Goal: Obtain resource: Download file/media

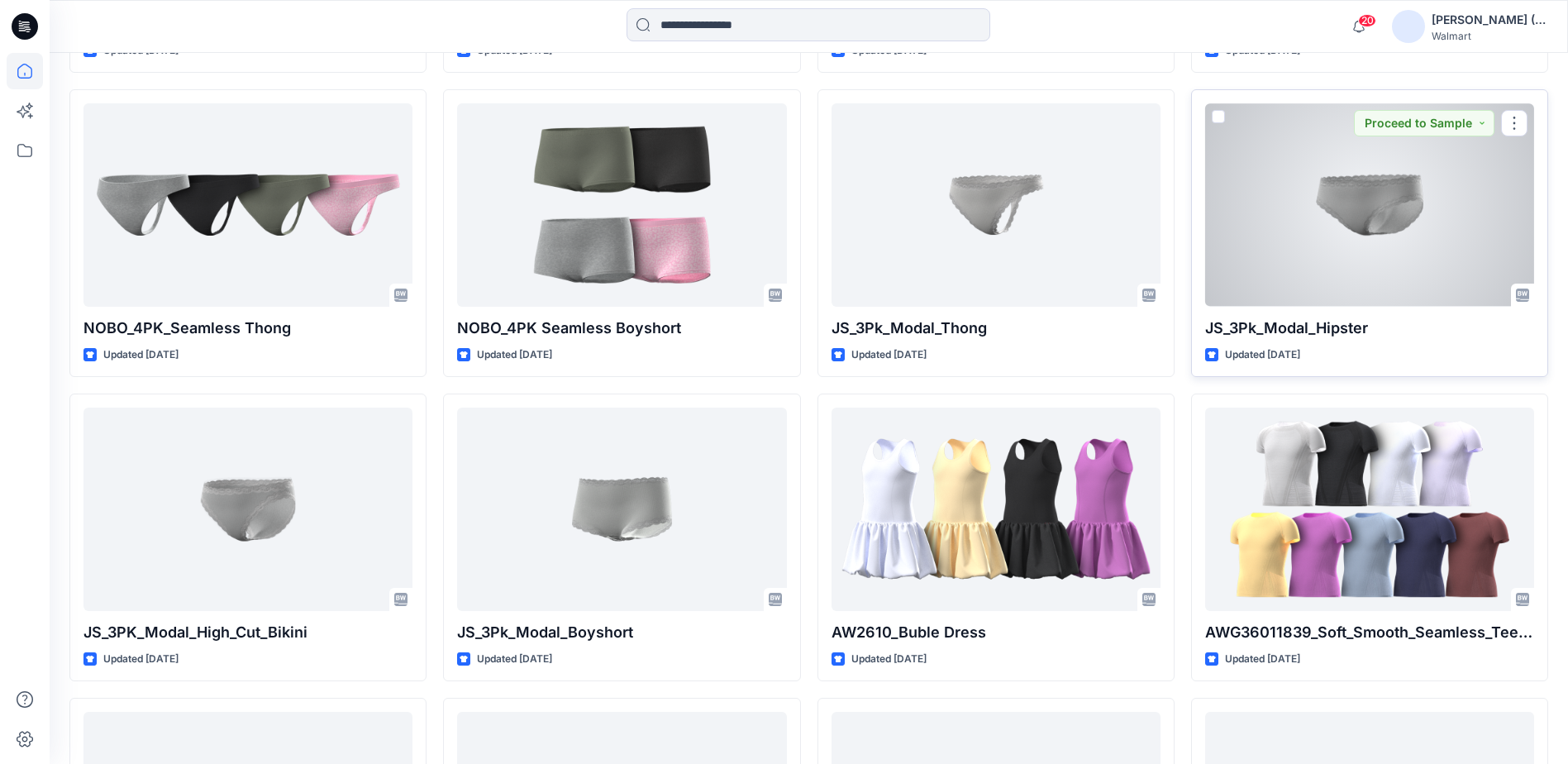
scroll to position [574, 0]
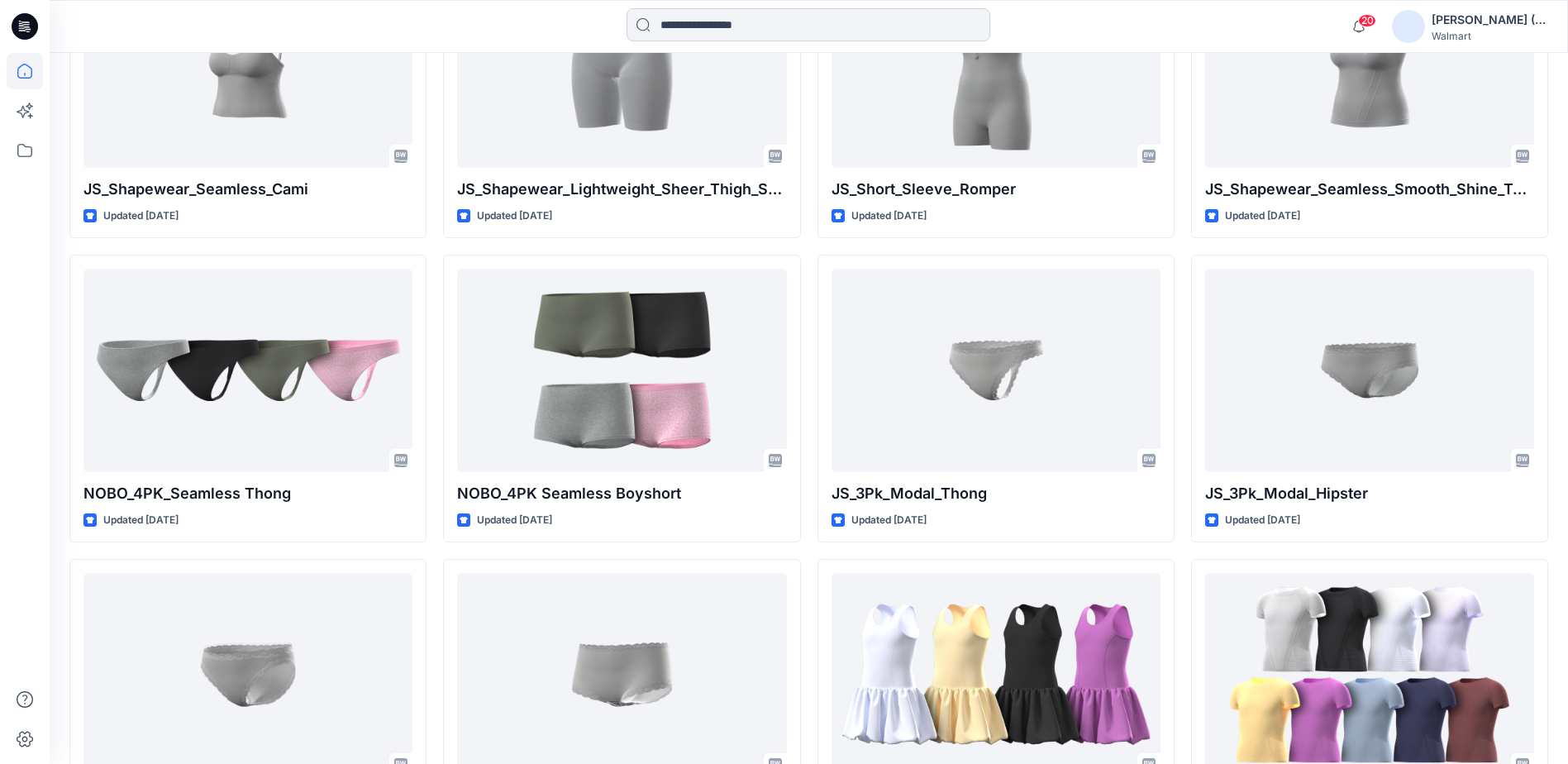
click at [737, 20] on input at bounding box center [808, 25] width 364 height 33
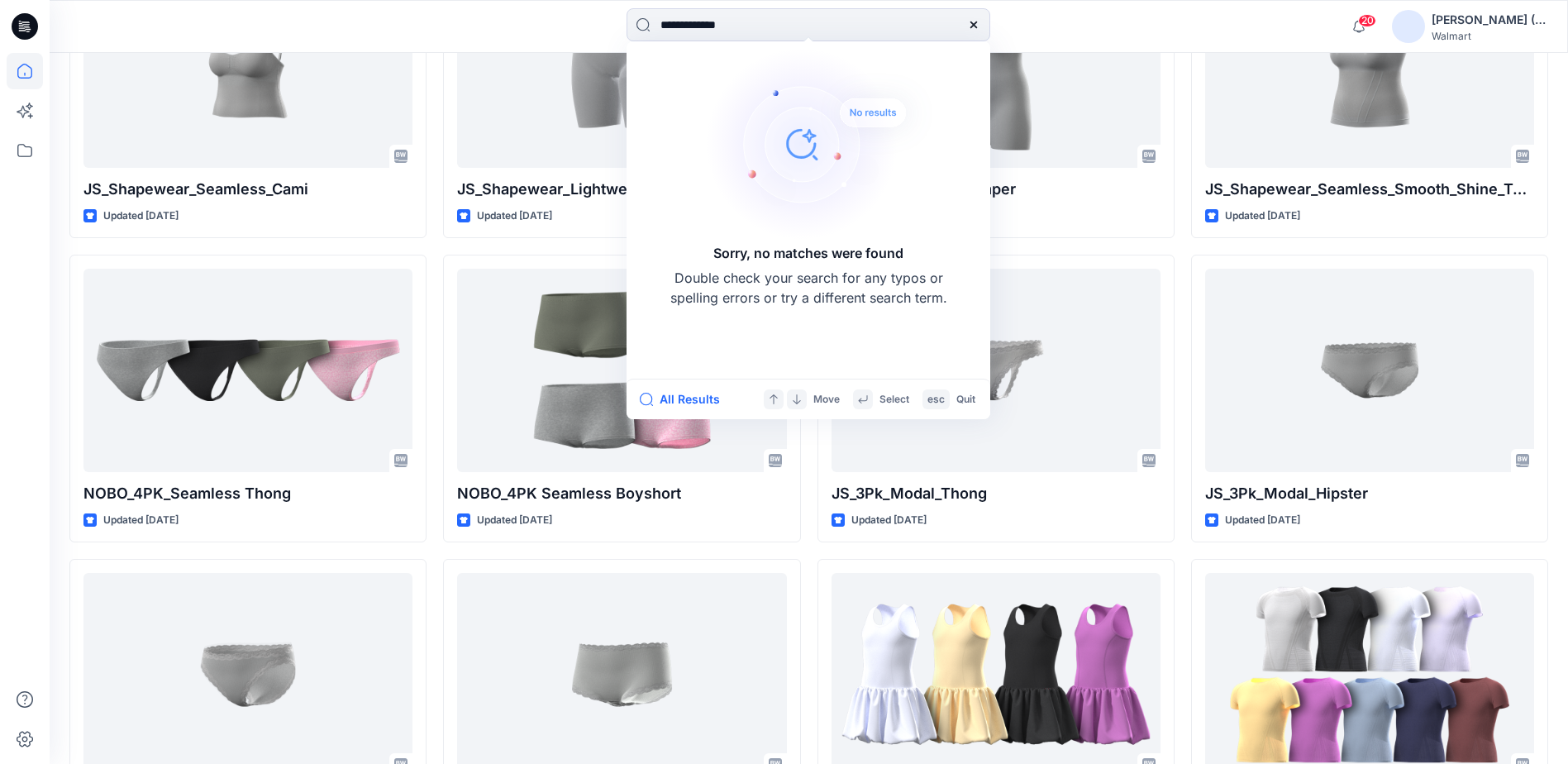
type input "**********"
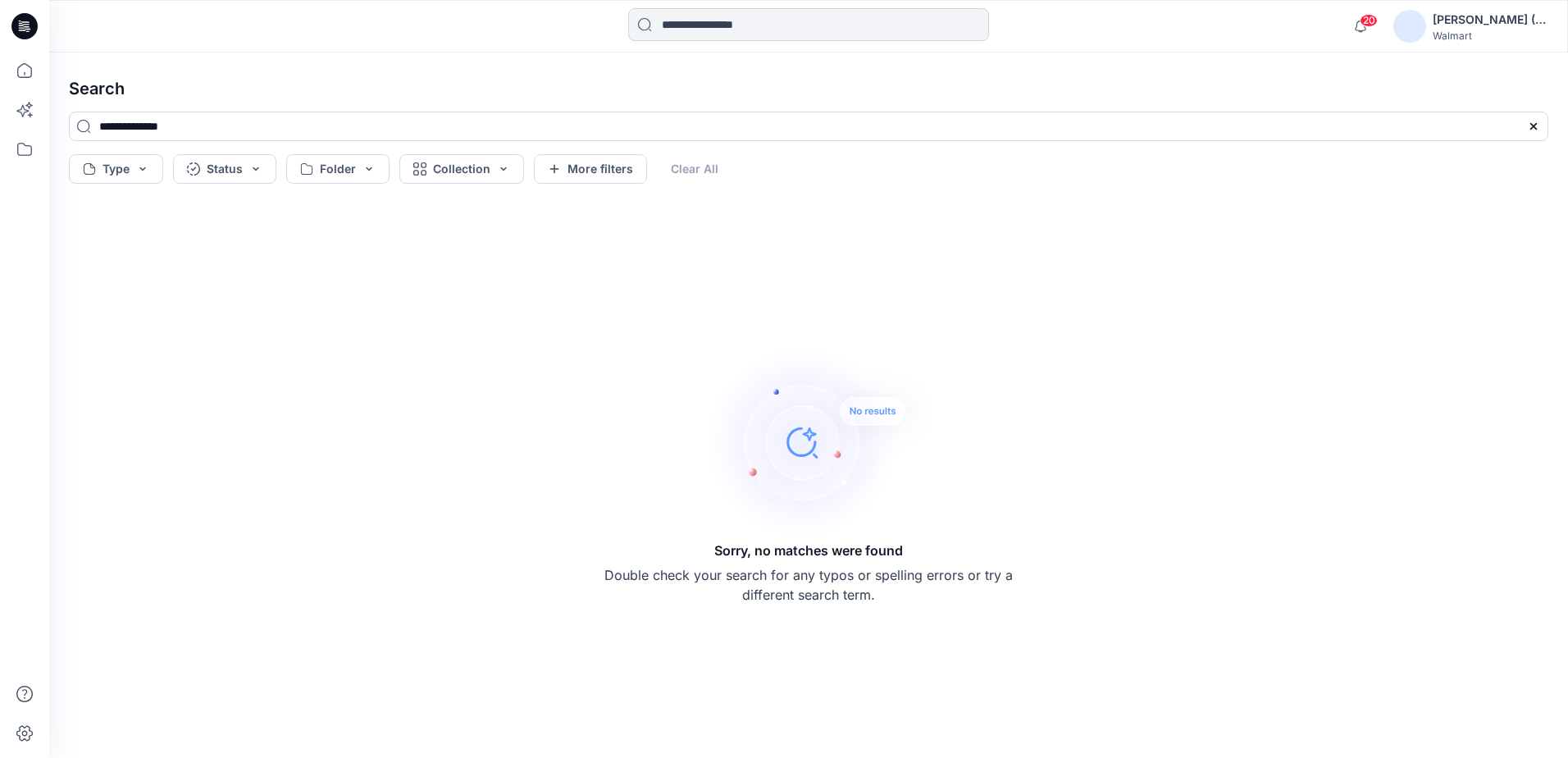
click at [715, 31] on input at bounding box center [808, 24] width 361 height 33
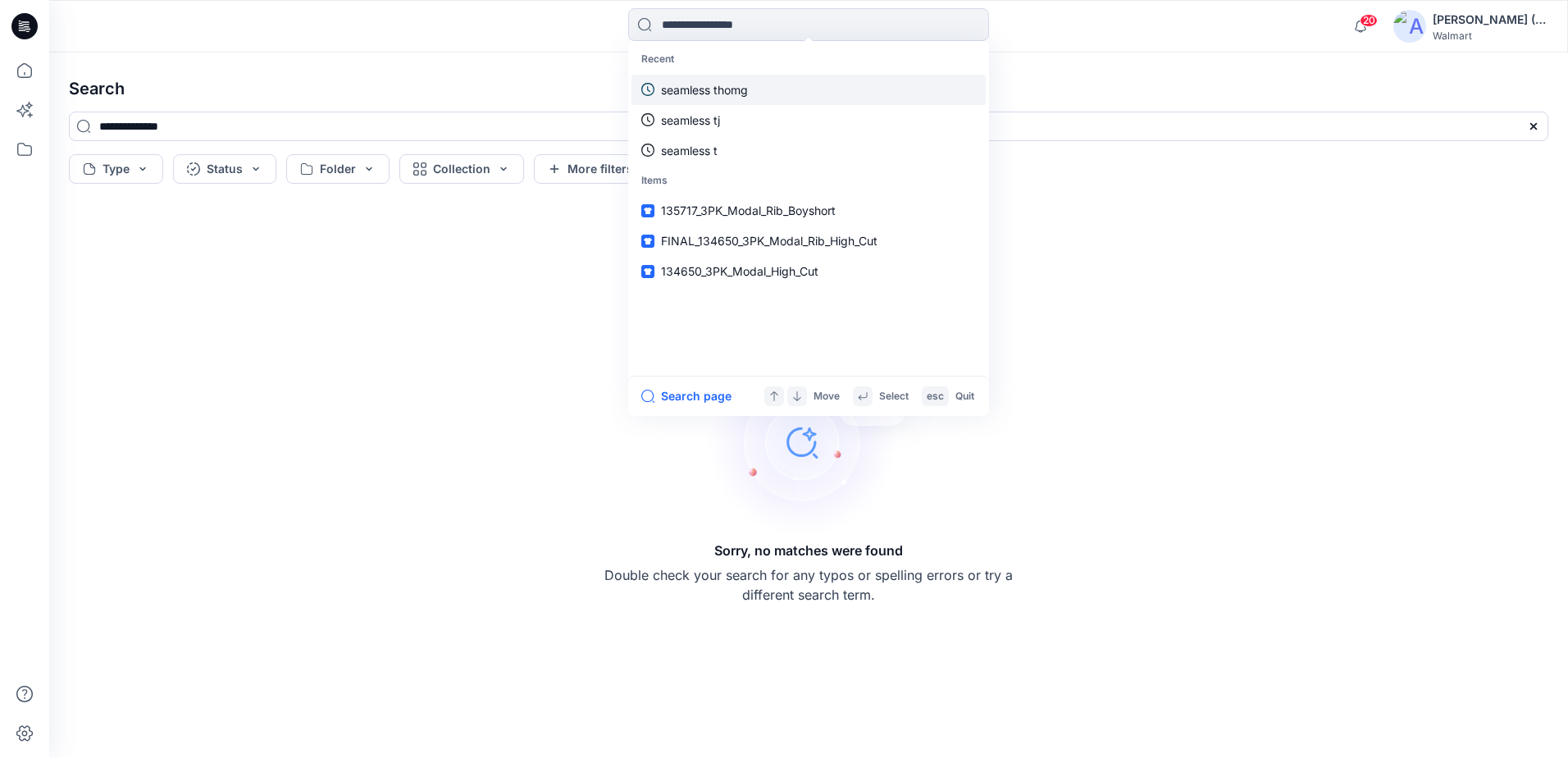
click at [741, 80] on link "seamless thomg" at bounding box center [808, 90] width 354 height 30
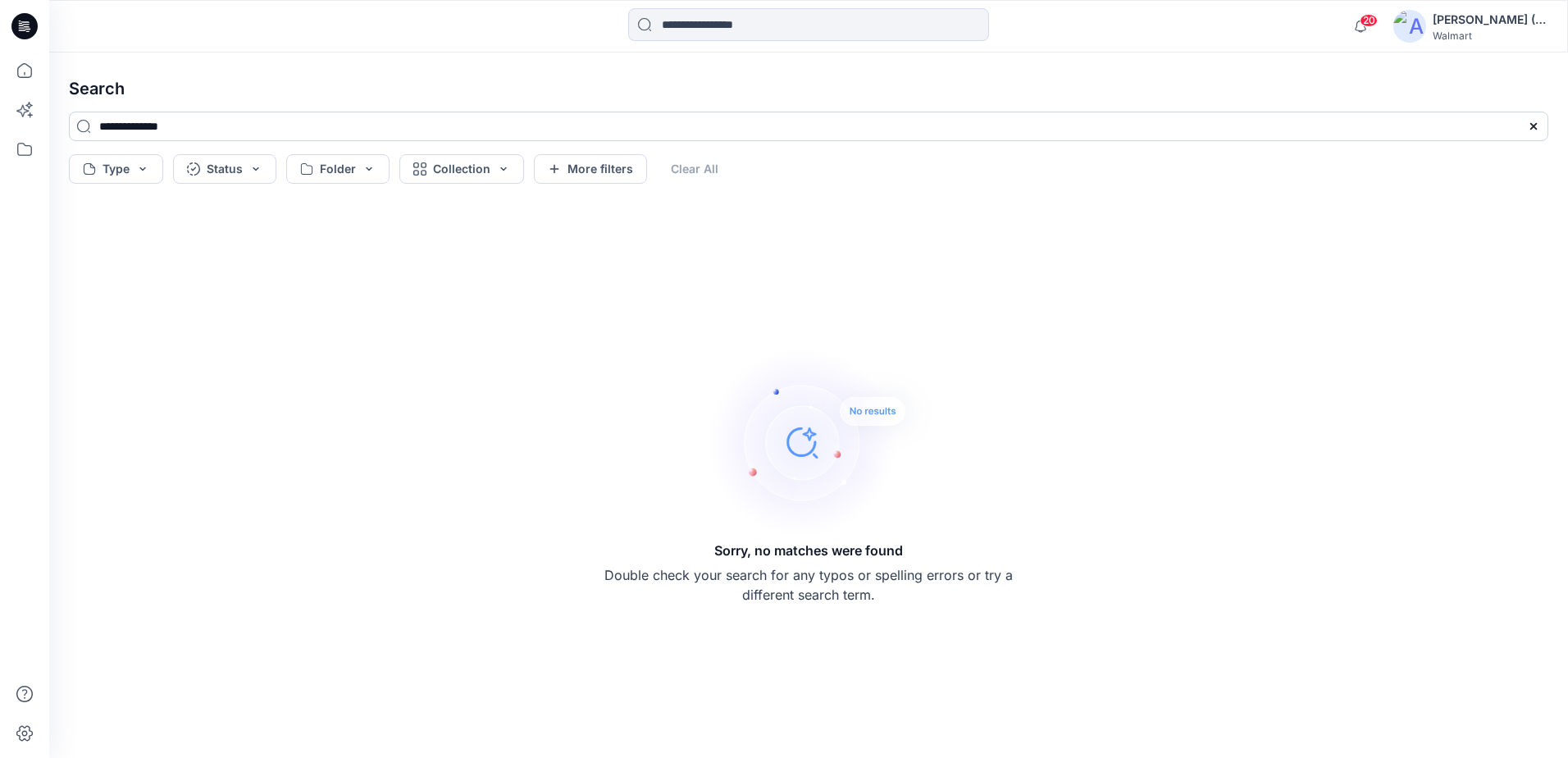
click at [178, 126] on input "**********" at bounding box center [808, 126] width 1480 height 29
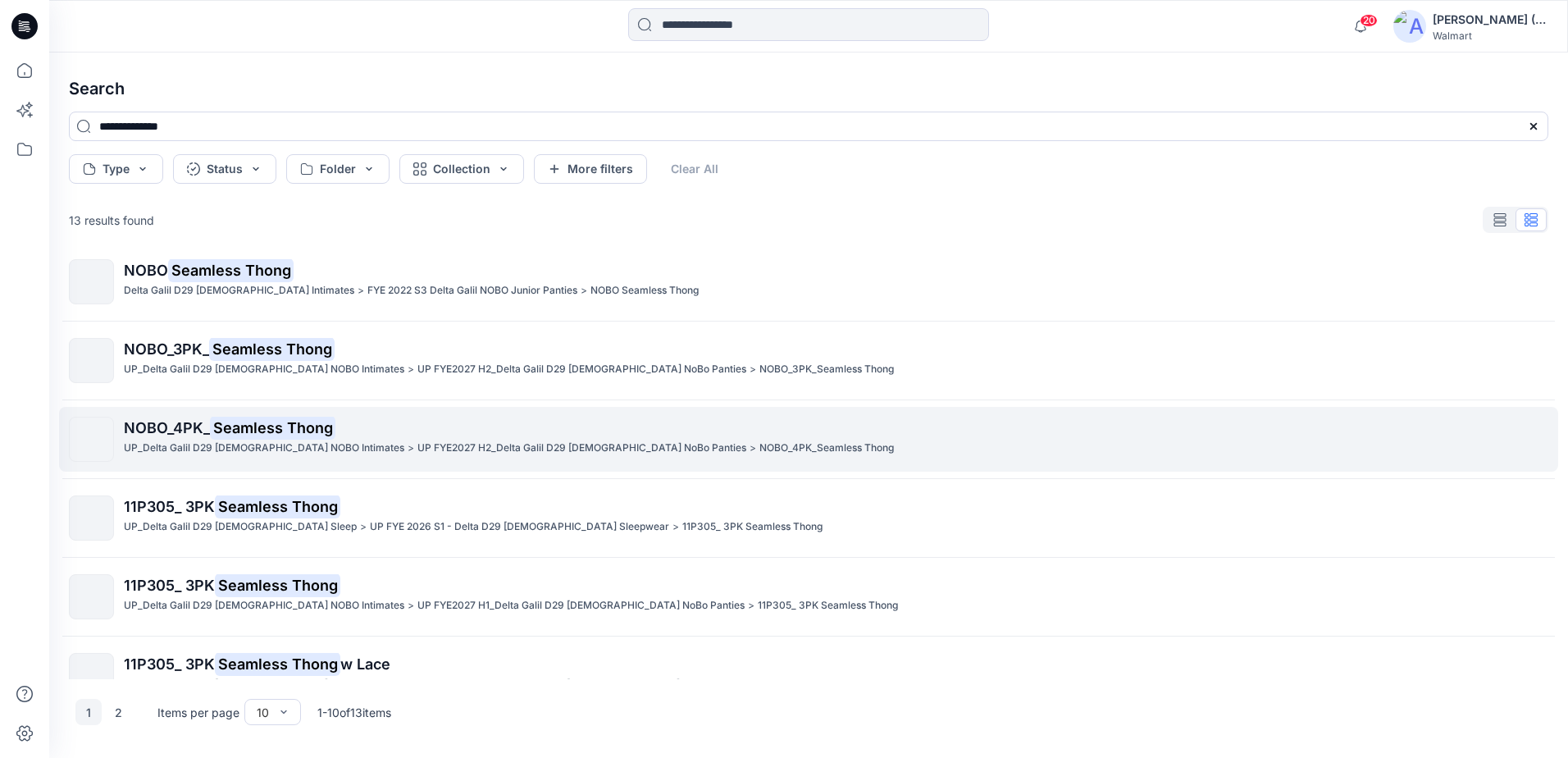
scroll to position [364, 0]
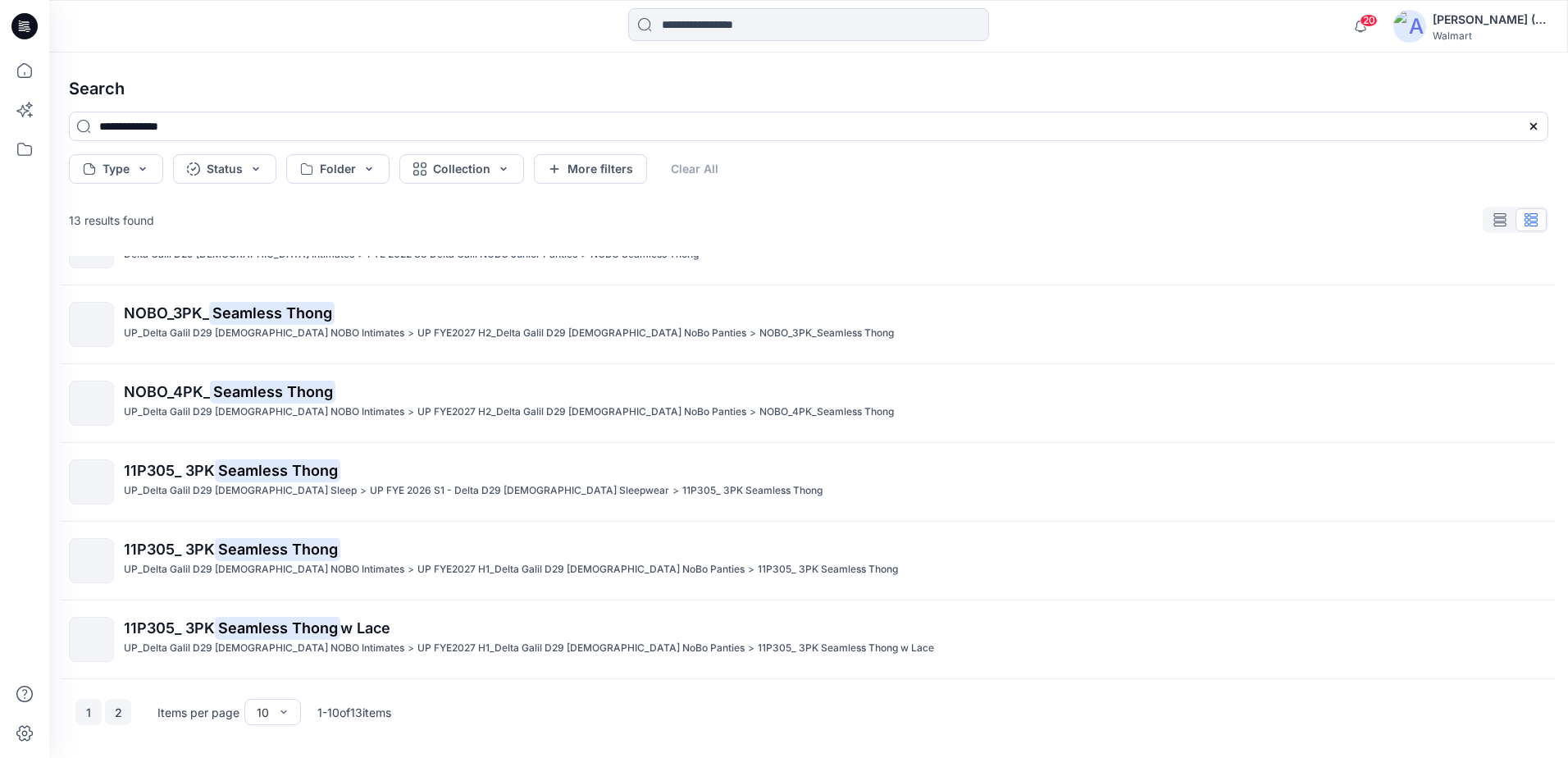
type input "**********"
click at [112, 707] on button "2" at bounding box center [118, 712] width 26 height 26
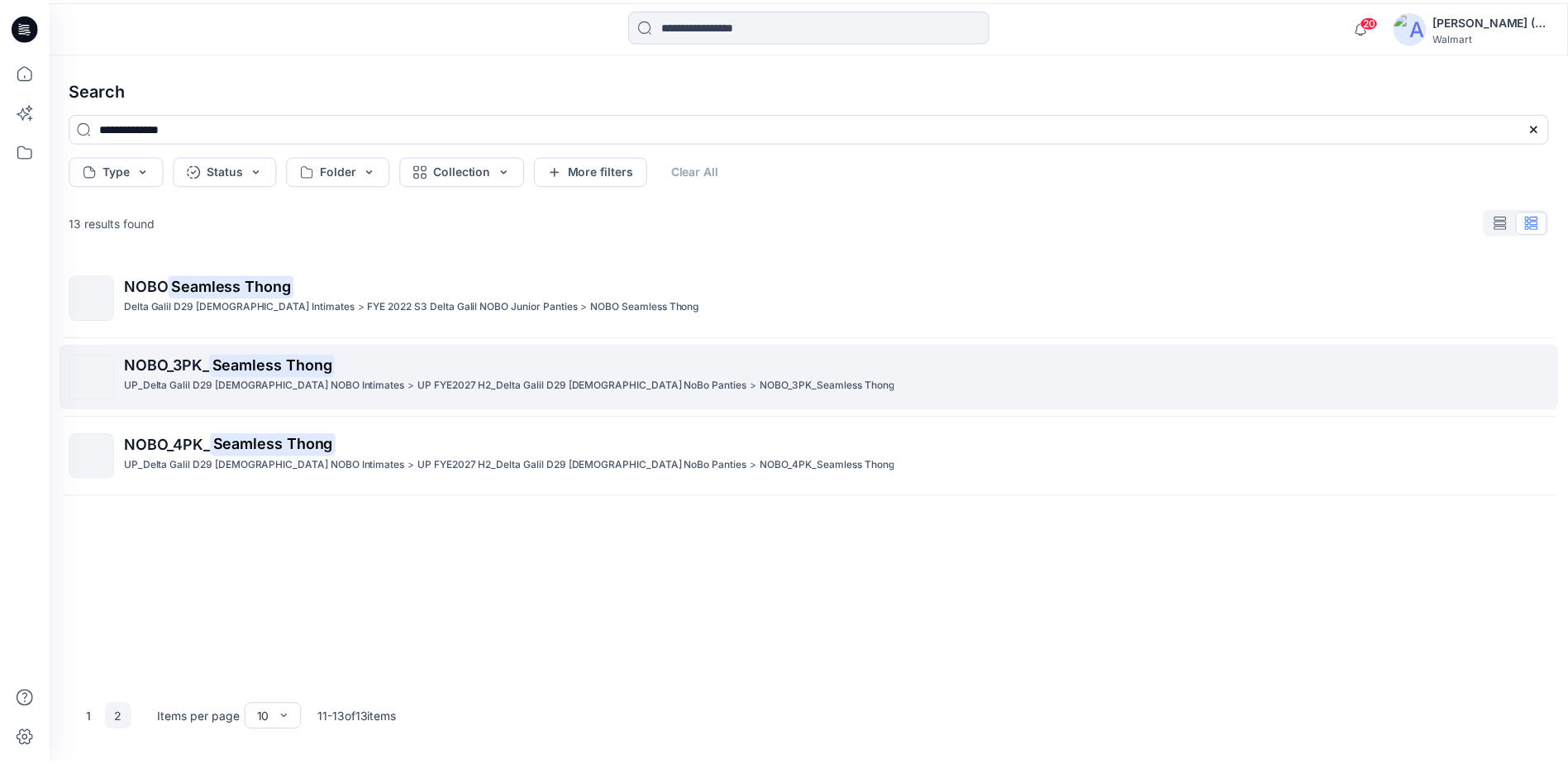
scroll to position [0, 0]
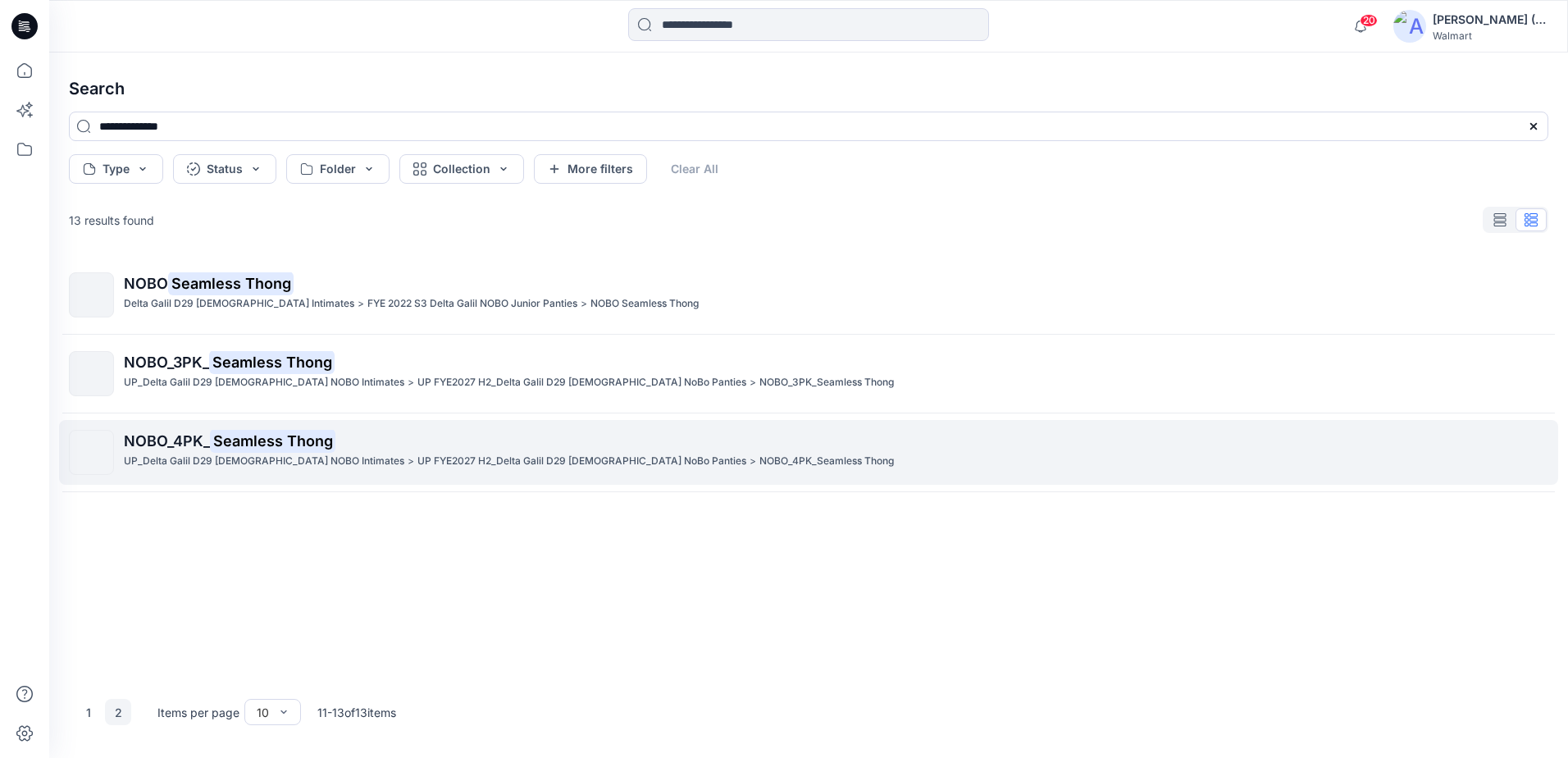
click at [197, 438] on span "NOBO_4PK_" at bounding box center [167, 441] width 86 height 17
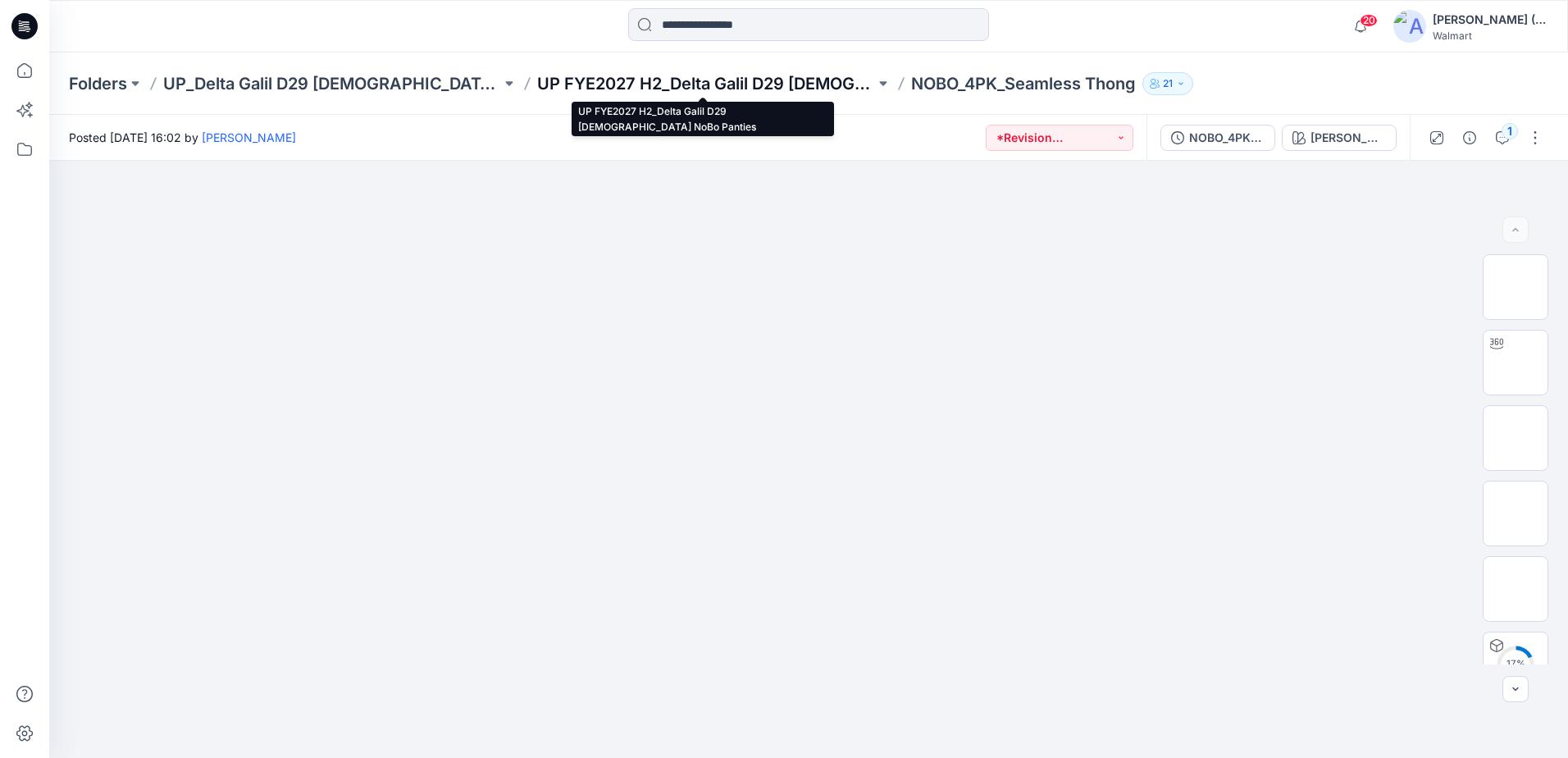
click at [713, 84] on p "UP FYE2027 H2_Delta Galil D29 [DEMOGRAPHIC_DATA] NoBo Panties" at bounding box center [706, 83] width 338 height 23
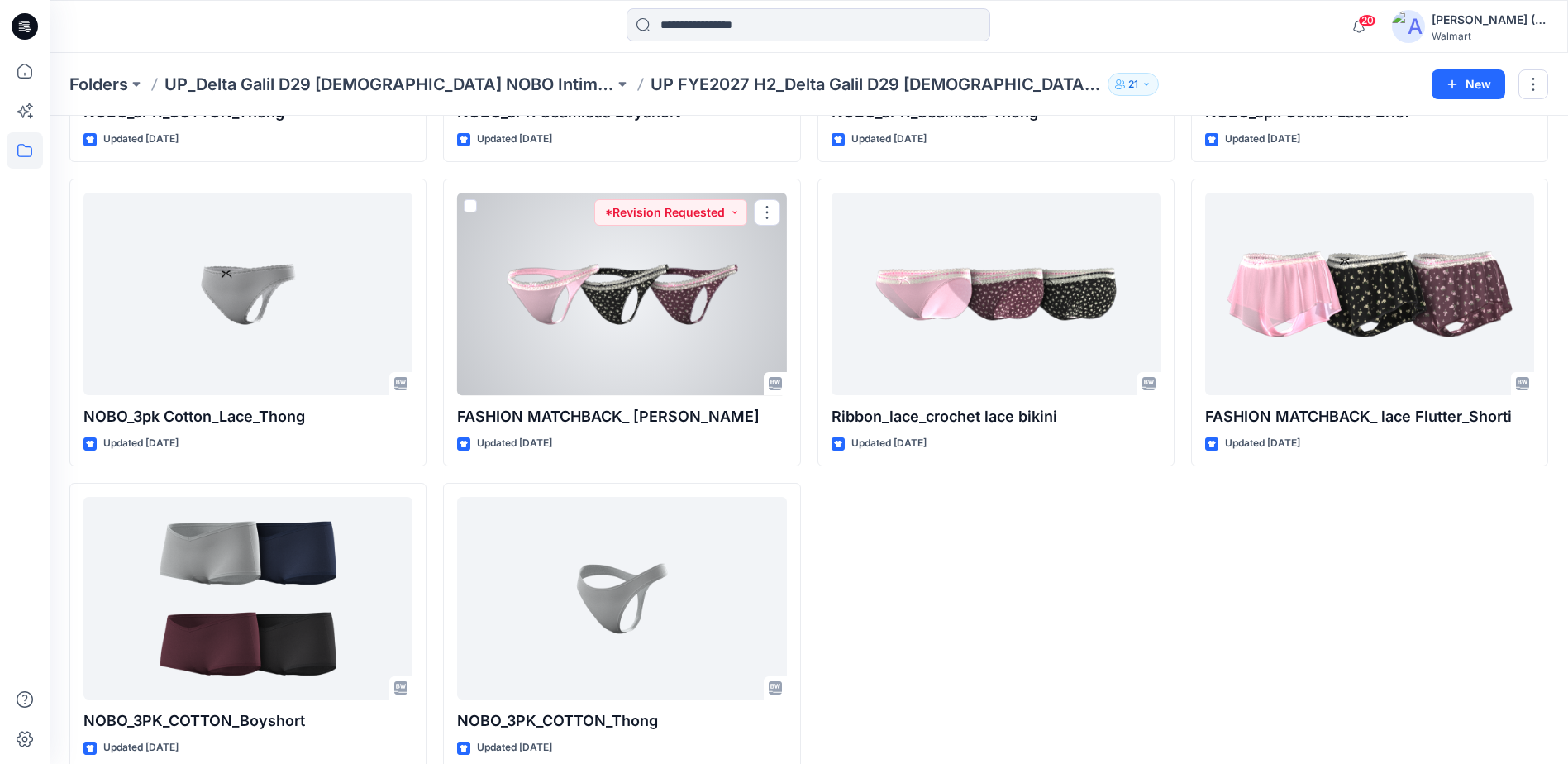
scroll to position [641, 0]
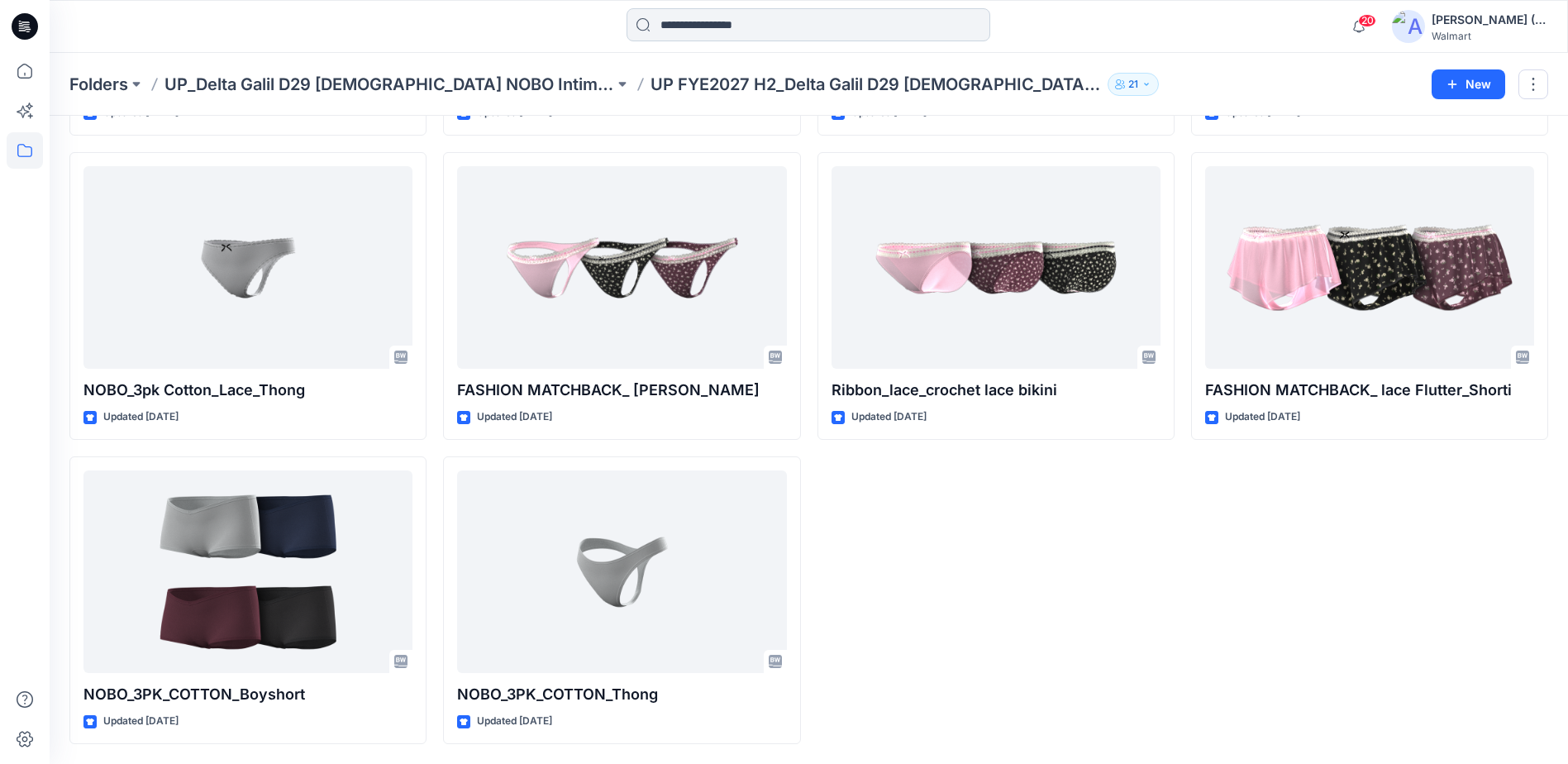
click at [737, 27] on input at bounding box center [808, 25] width 364 height 33
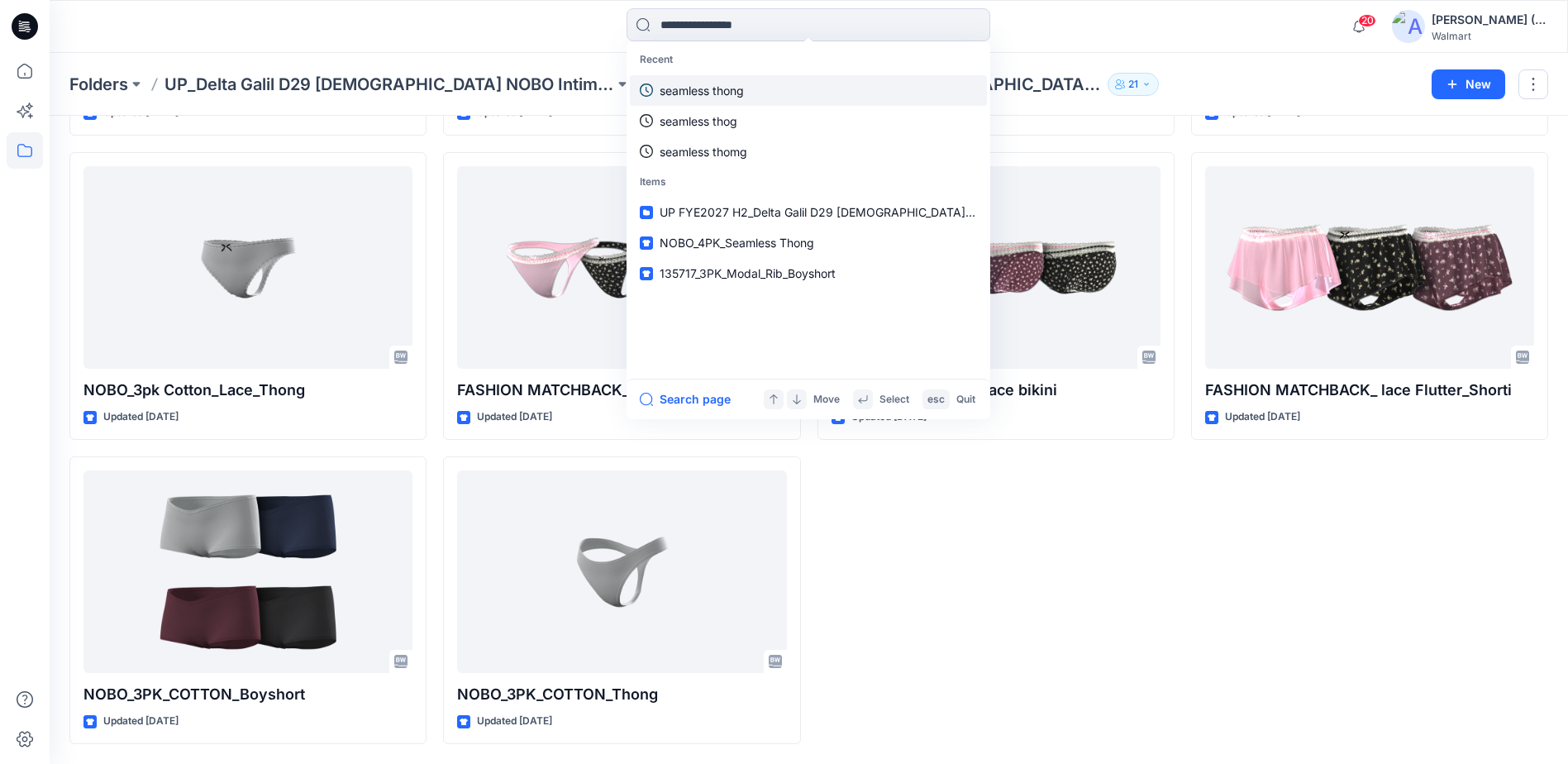
click at [734, 99] on link "seamless thong" at bounding box center [808, 91] width 357 height 31
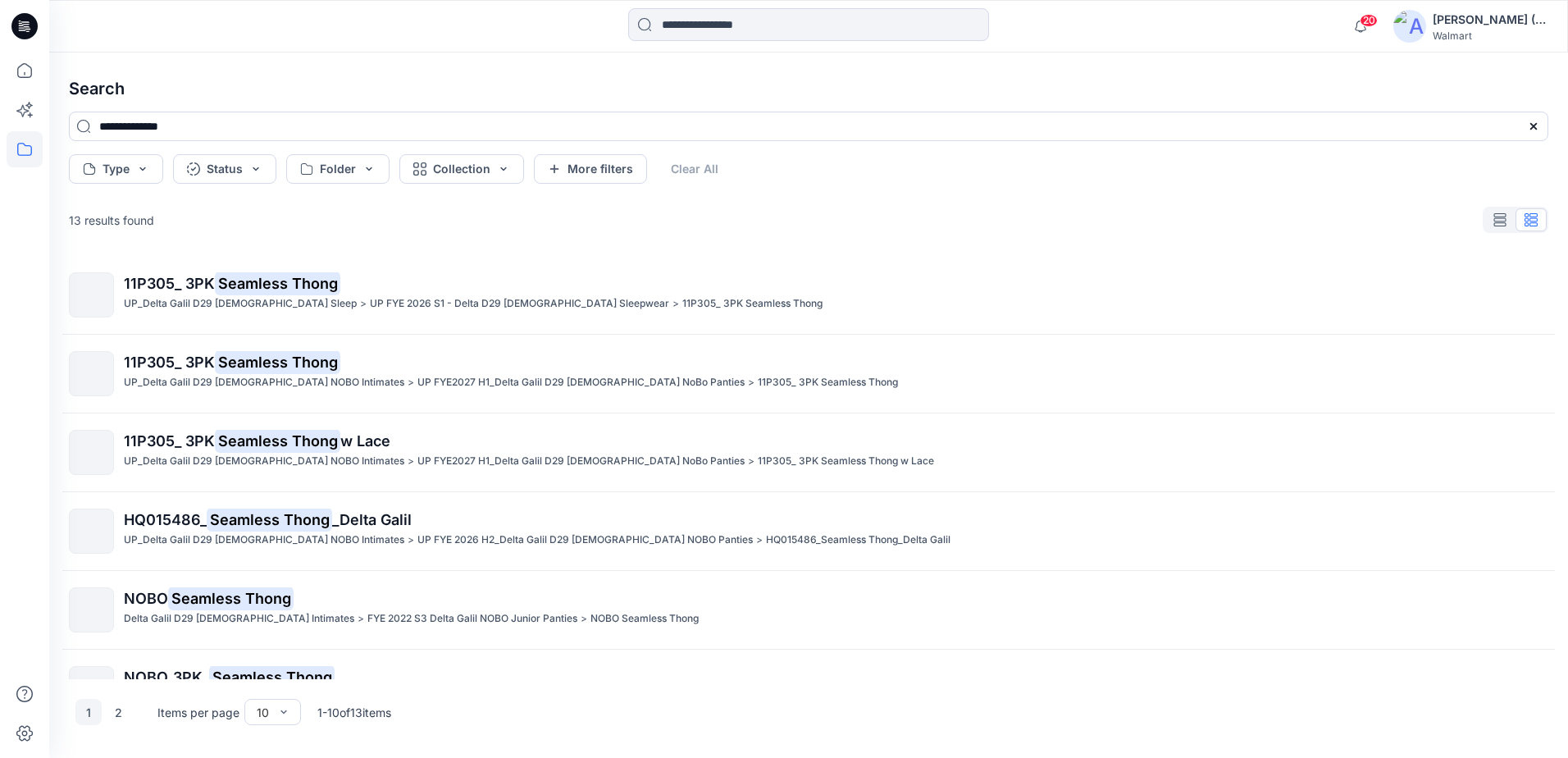
drag, startPoint x: 149, startPoint y: 131, endPoint x: 16, endPoint y: 133, distance: 133.0
click at [16, 133] on div "20 Notifications [PERSON_NAME] changed the status of AW2610_Buble Dress to Not …" at bounding box center [784, 379] width 1568 height 758
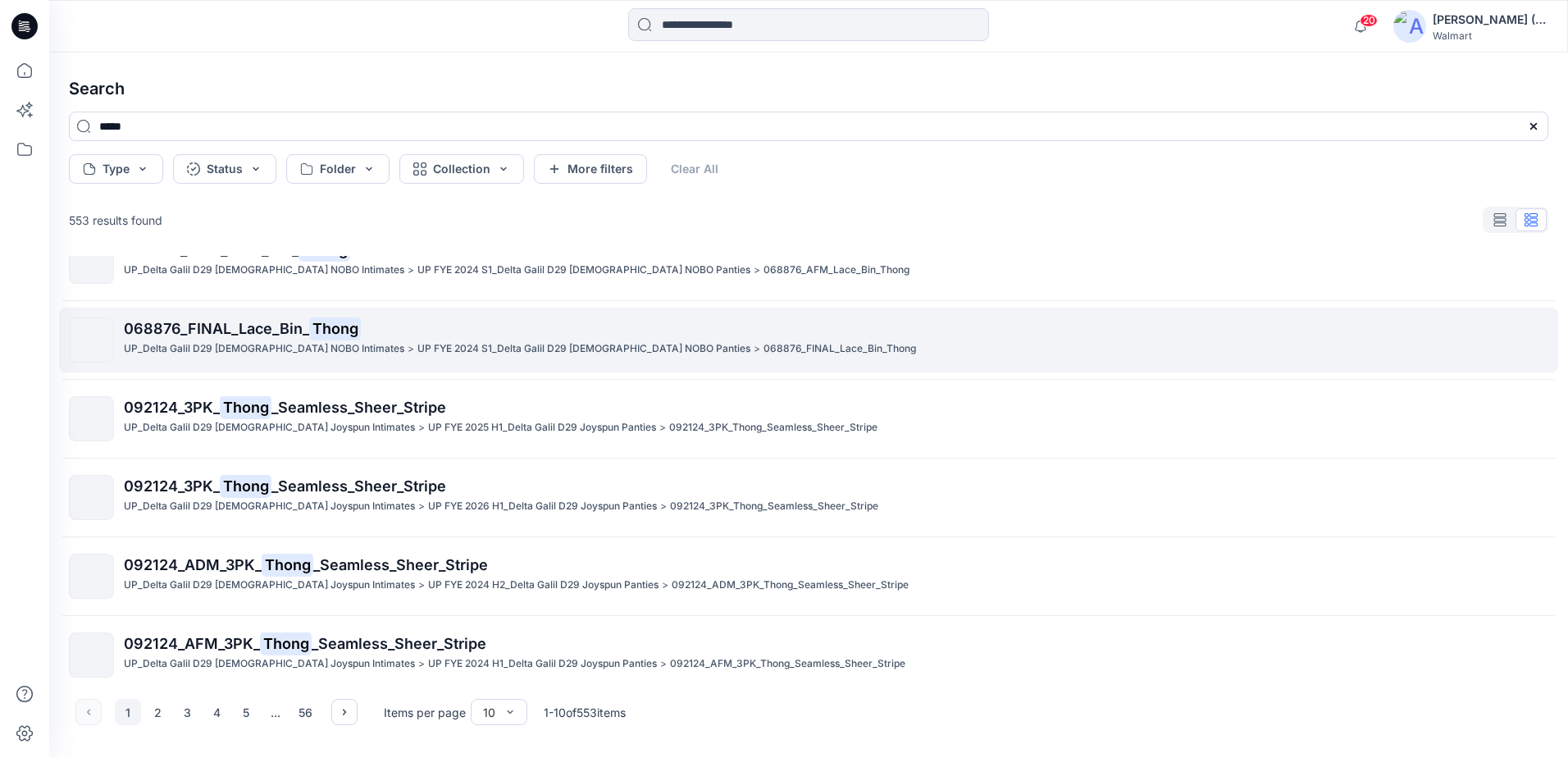
scroll to position [364, 0]
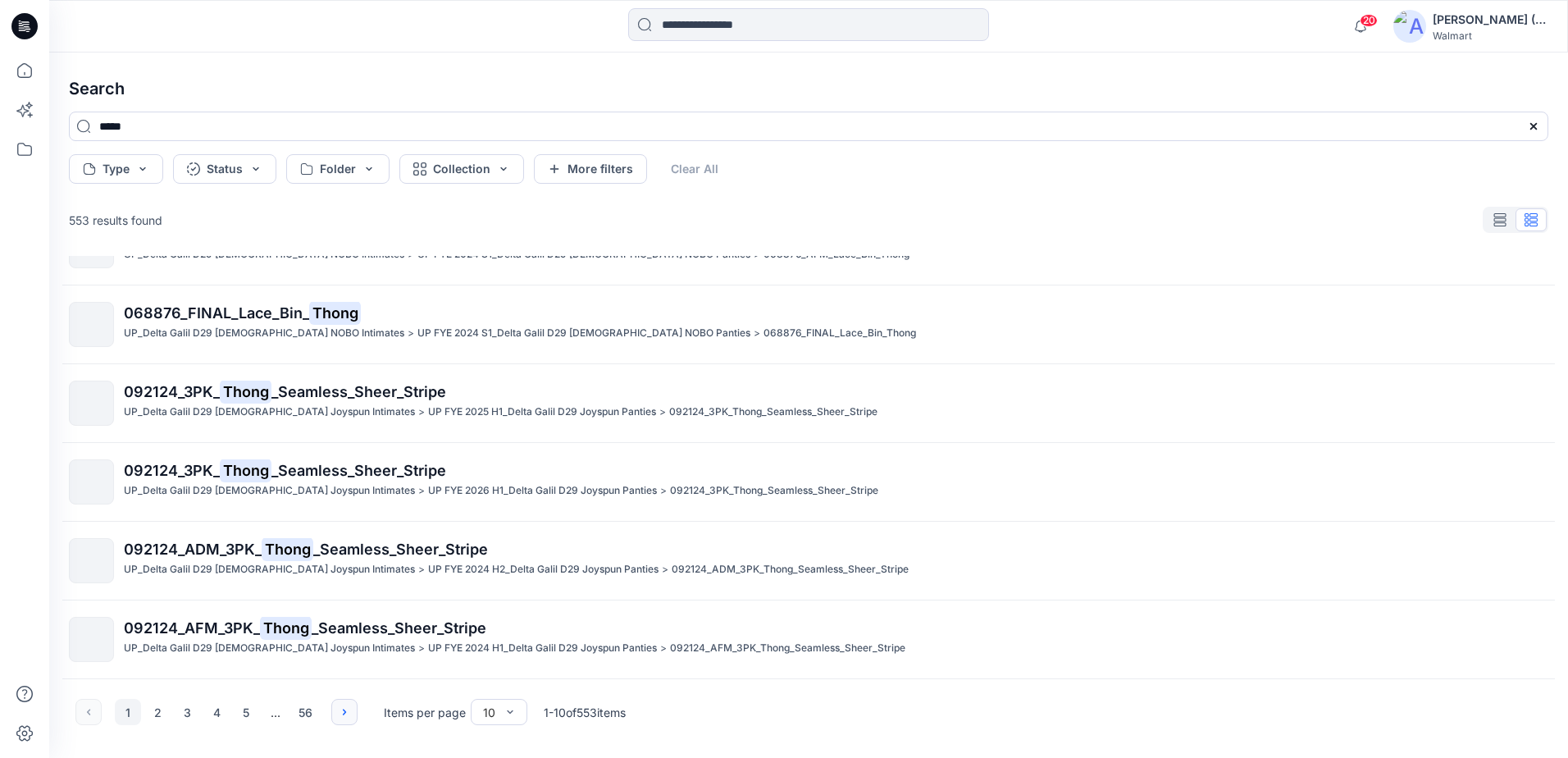
type input "*****"
click at [355, 703] on button "button" at bounding box center [344, 712] width 26 height 26
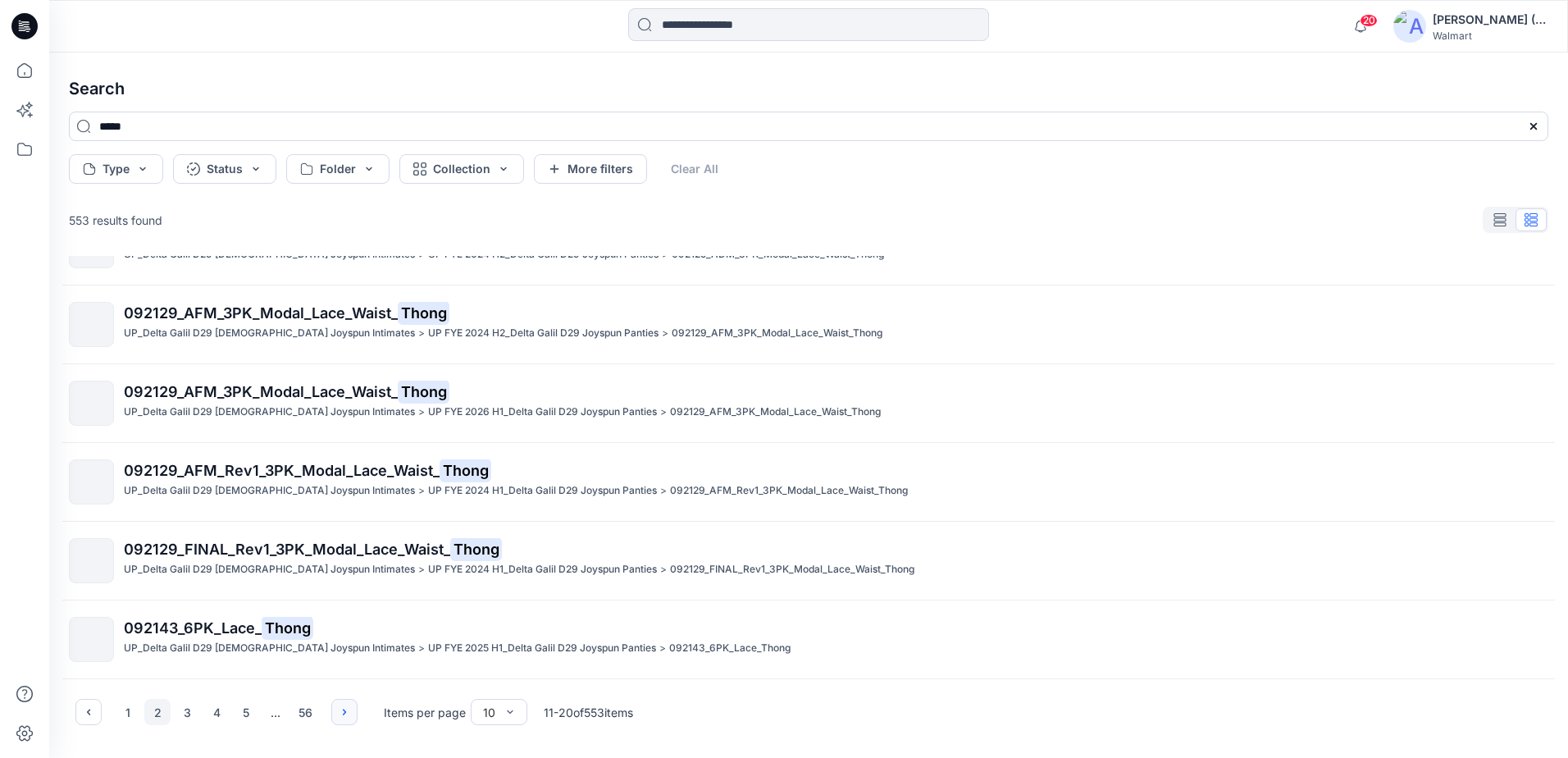
click at [336, 709] on button "button" at bounding box center [344, 712] width 26 height 26
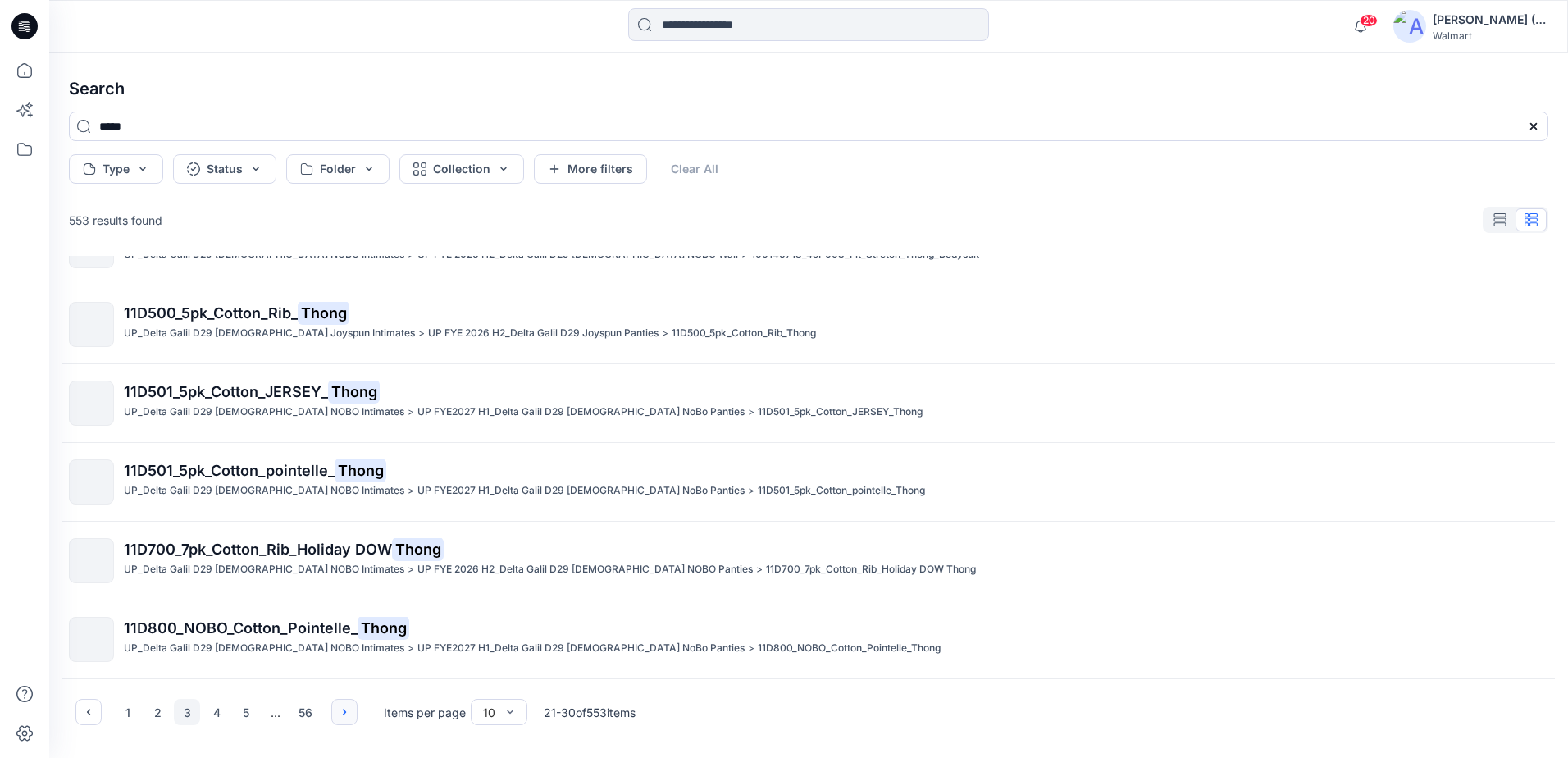
click at [338, 716] on icon "button" at bounding box center [345, 712] width 13 height 13
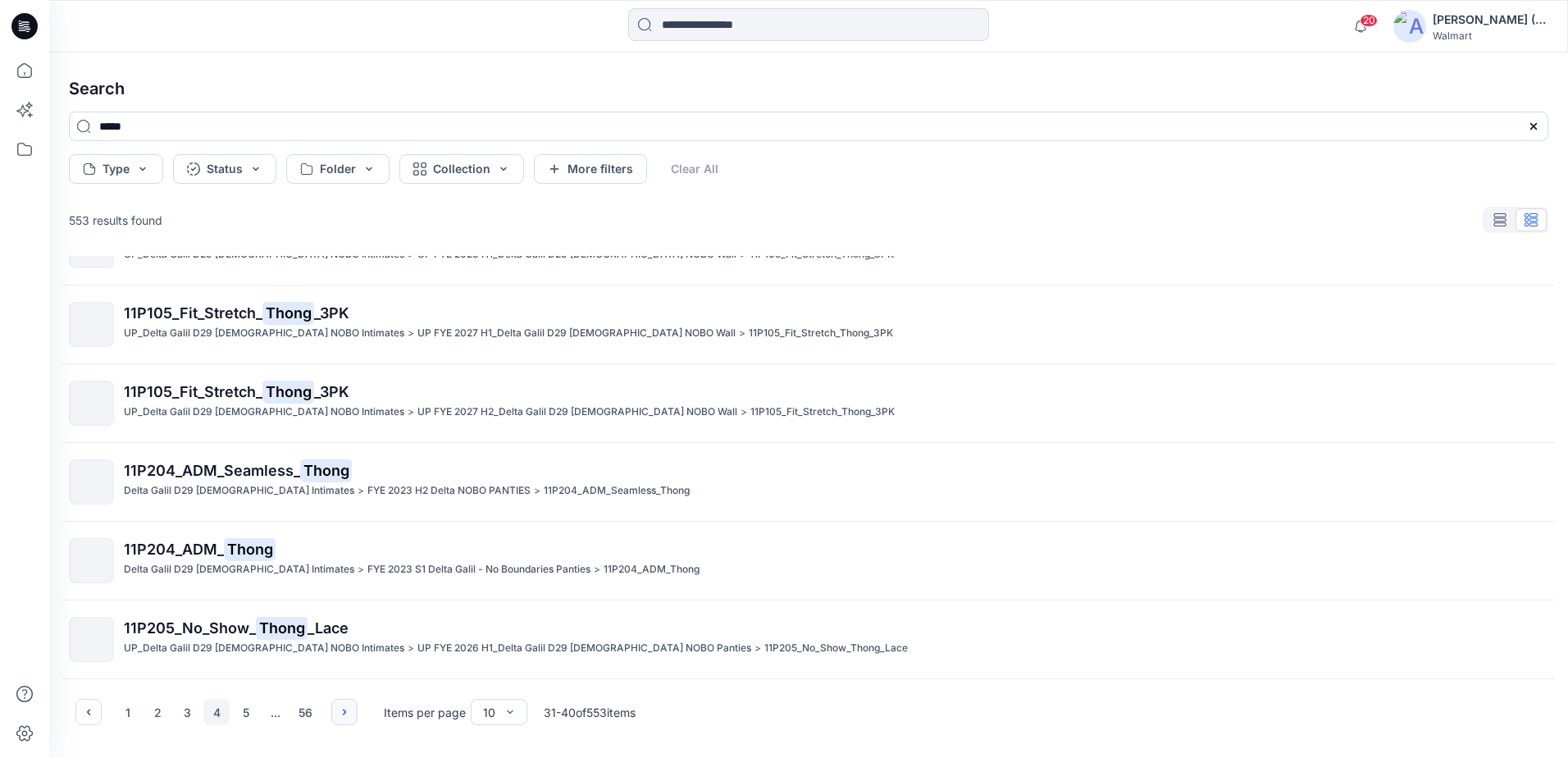
click at [339, 716] on icon "button" at bounding box center [345, 712] width 13 height 13
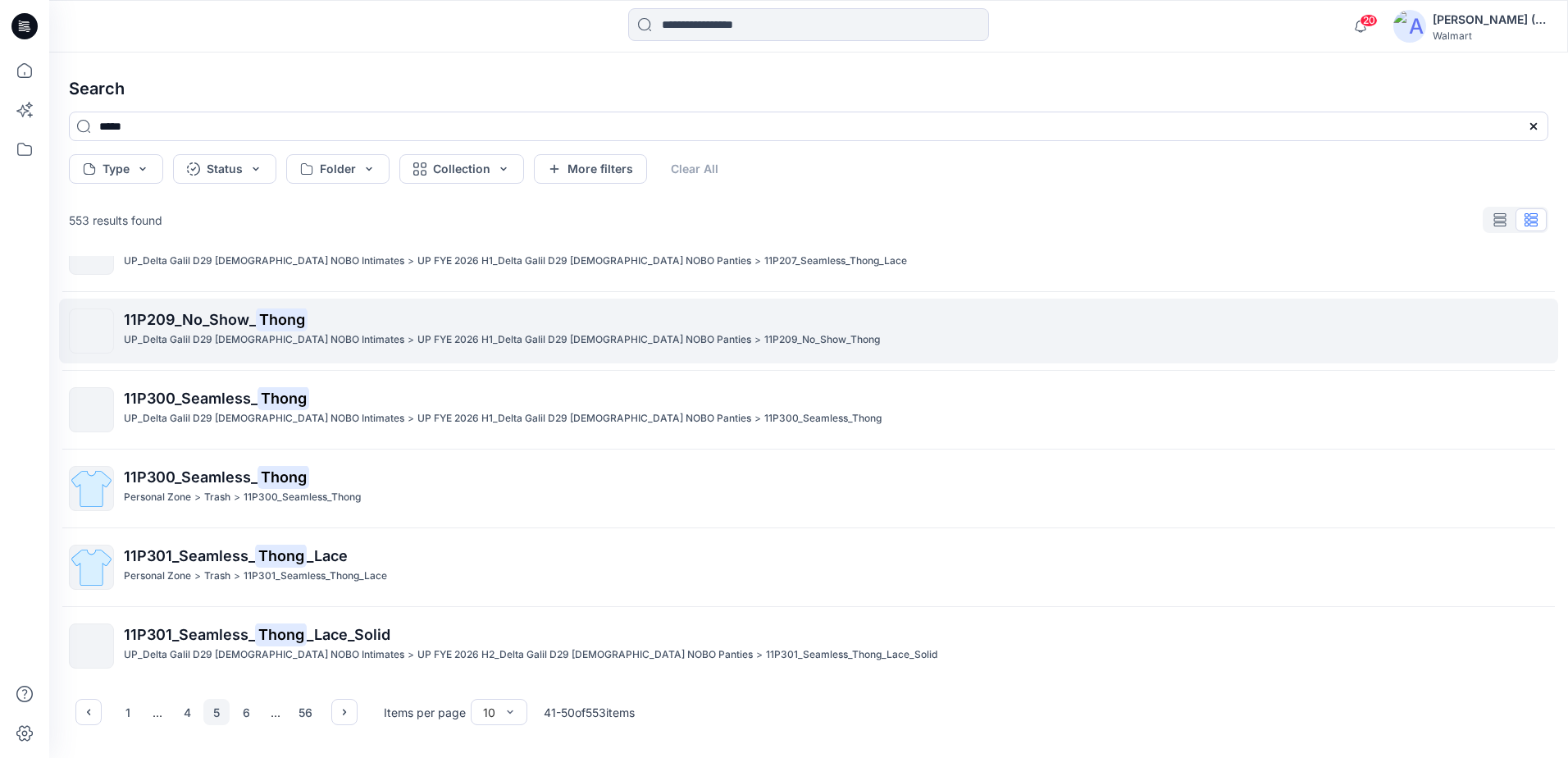
scroll to position [36, 0]
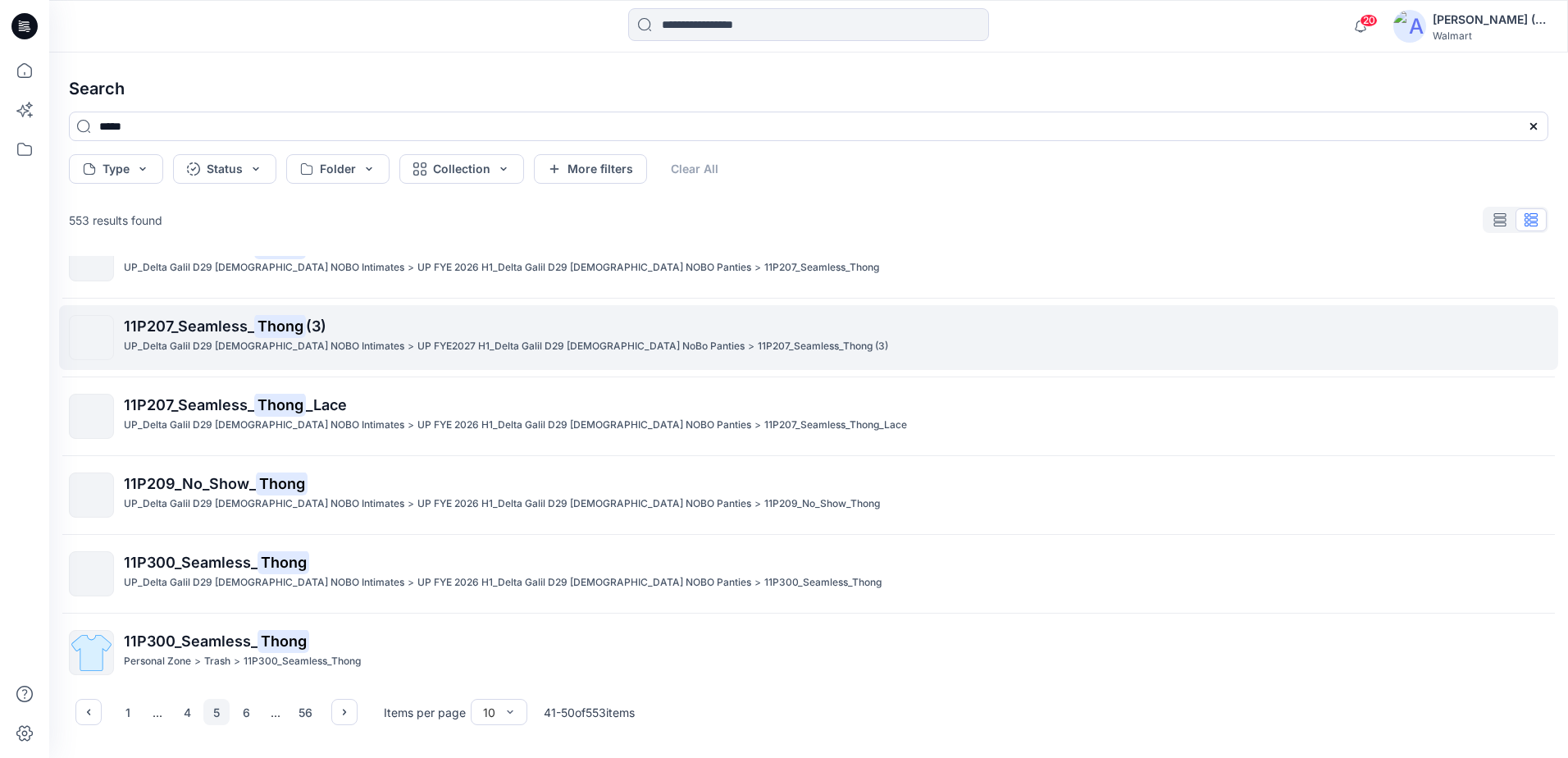
click at [758, 354] on p "11P207_Seamless_Thong (3)" at bounding box center [823, 347] width 130 height 17
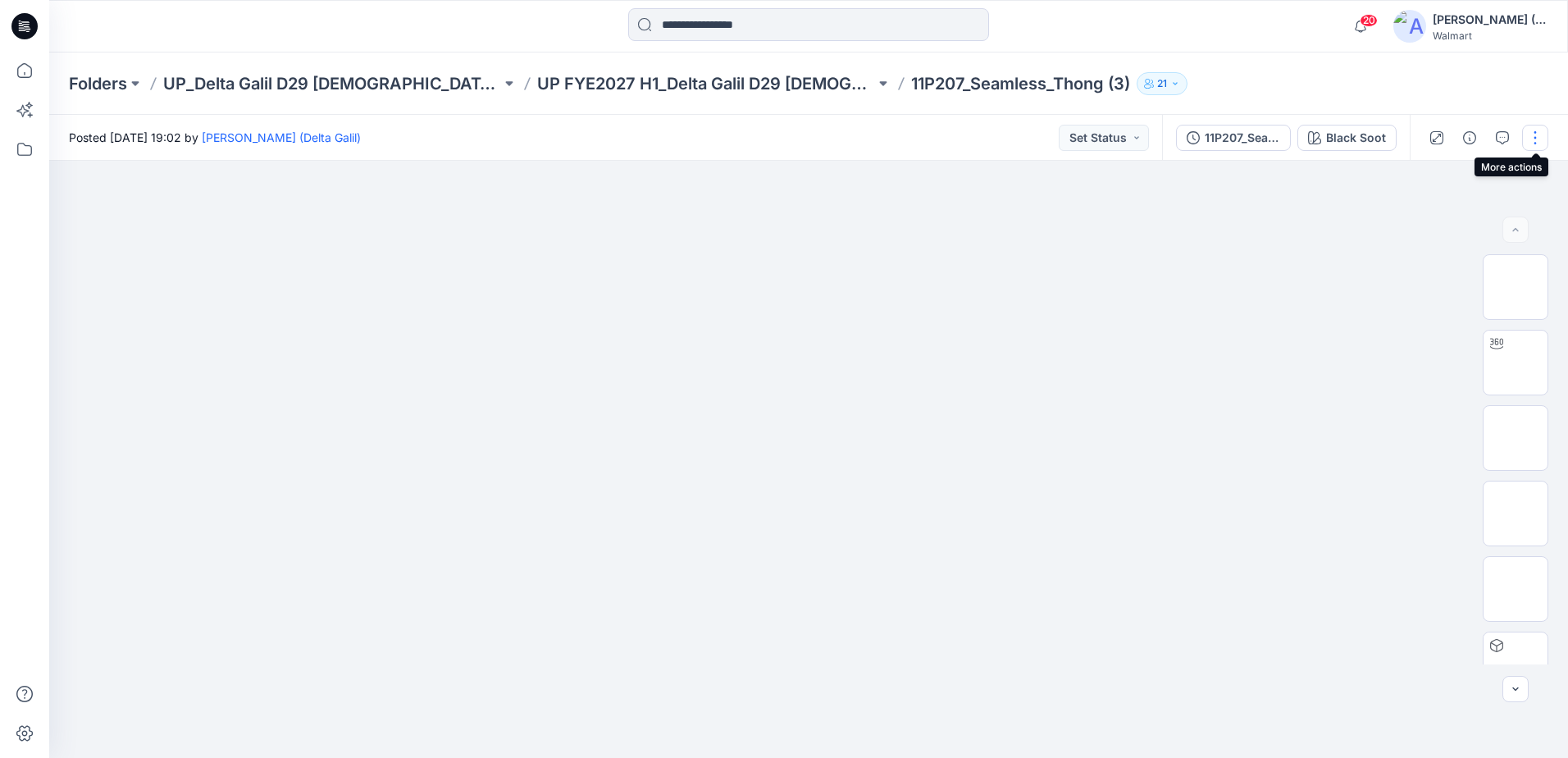
click at [1539, 135] on button "button" at bounding box center [1534, 137] width 26 height 26
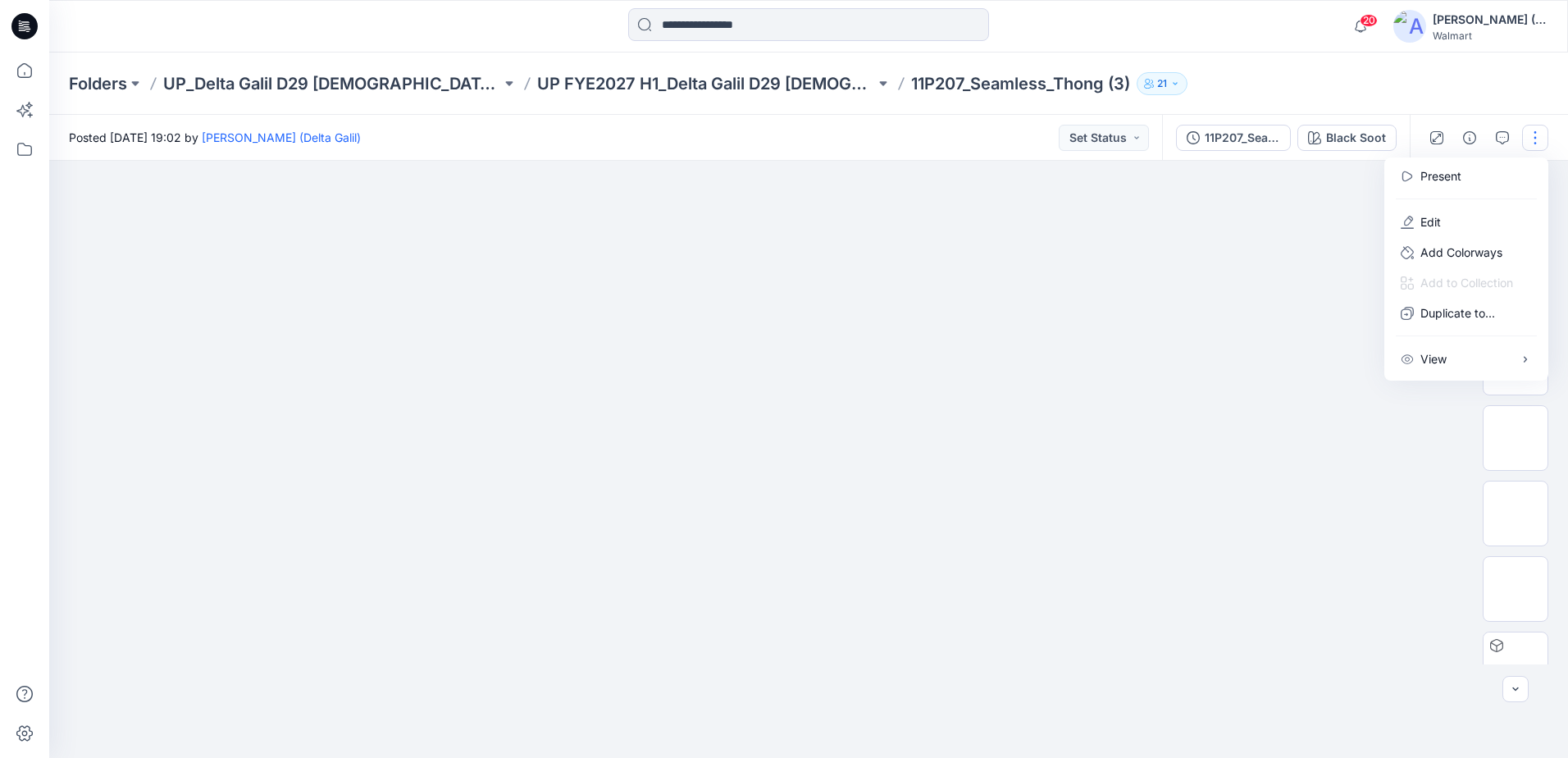
click at [1238, 409] on div at bounding box center [808, 459] width 1518 height 597
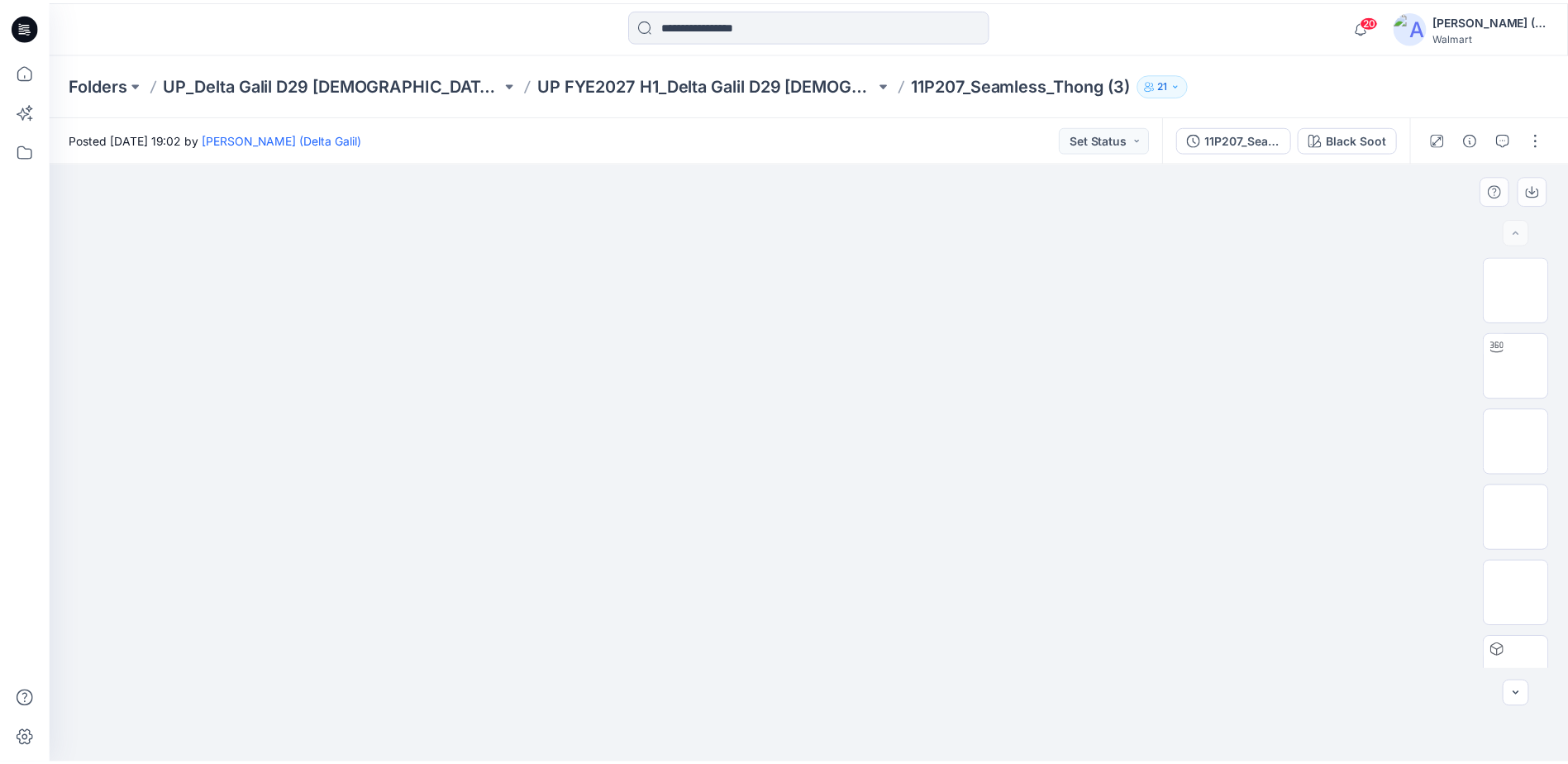
scroll to position [109, 0]
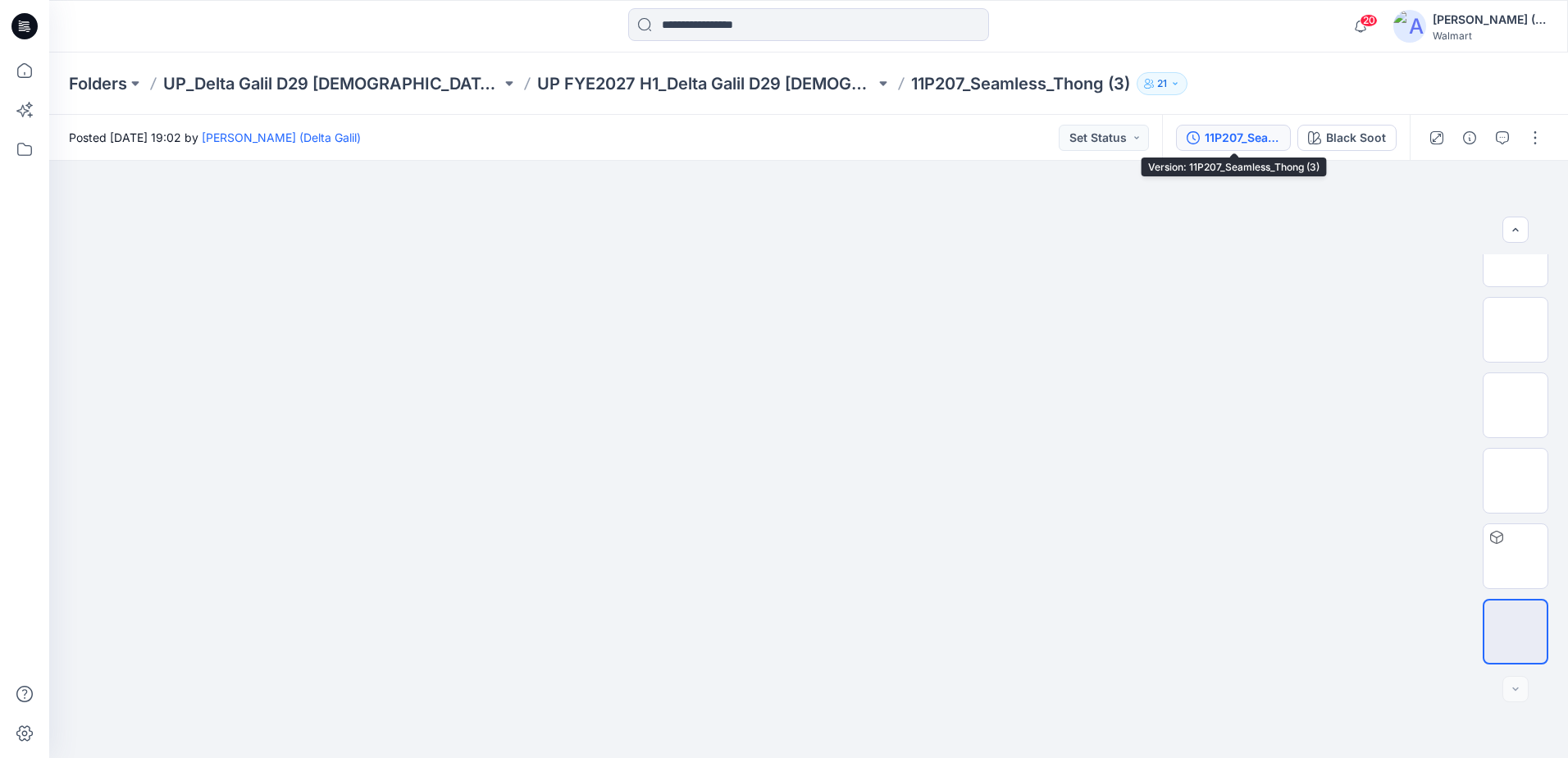
click at [1241, 132] on div "11P207_Seamless_Thong (3)" at bounding box center [1242, 137] width 76 height 18
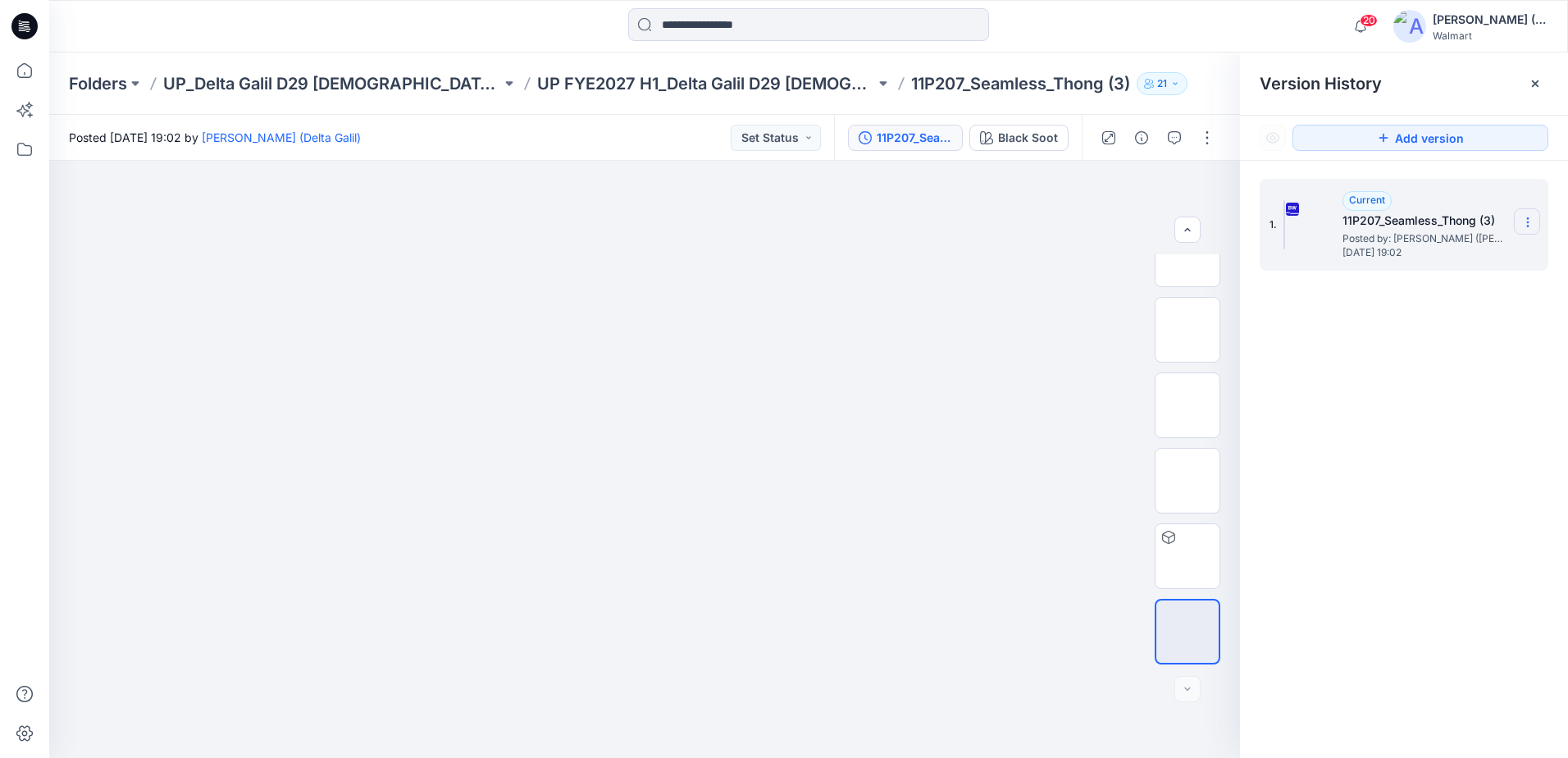
click at [1536, 215] on section at bounding box center [1526, 221] width 26 height 26
click at [1495, 256] on span "Download Source BW File" at bounding box center [1445, 253] width 138 height 19
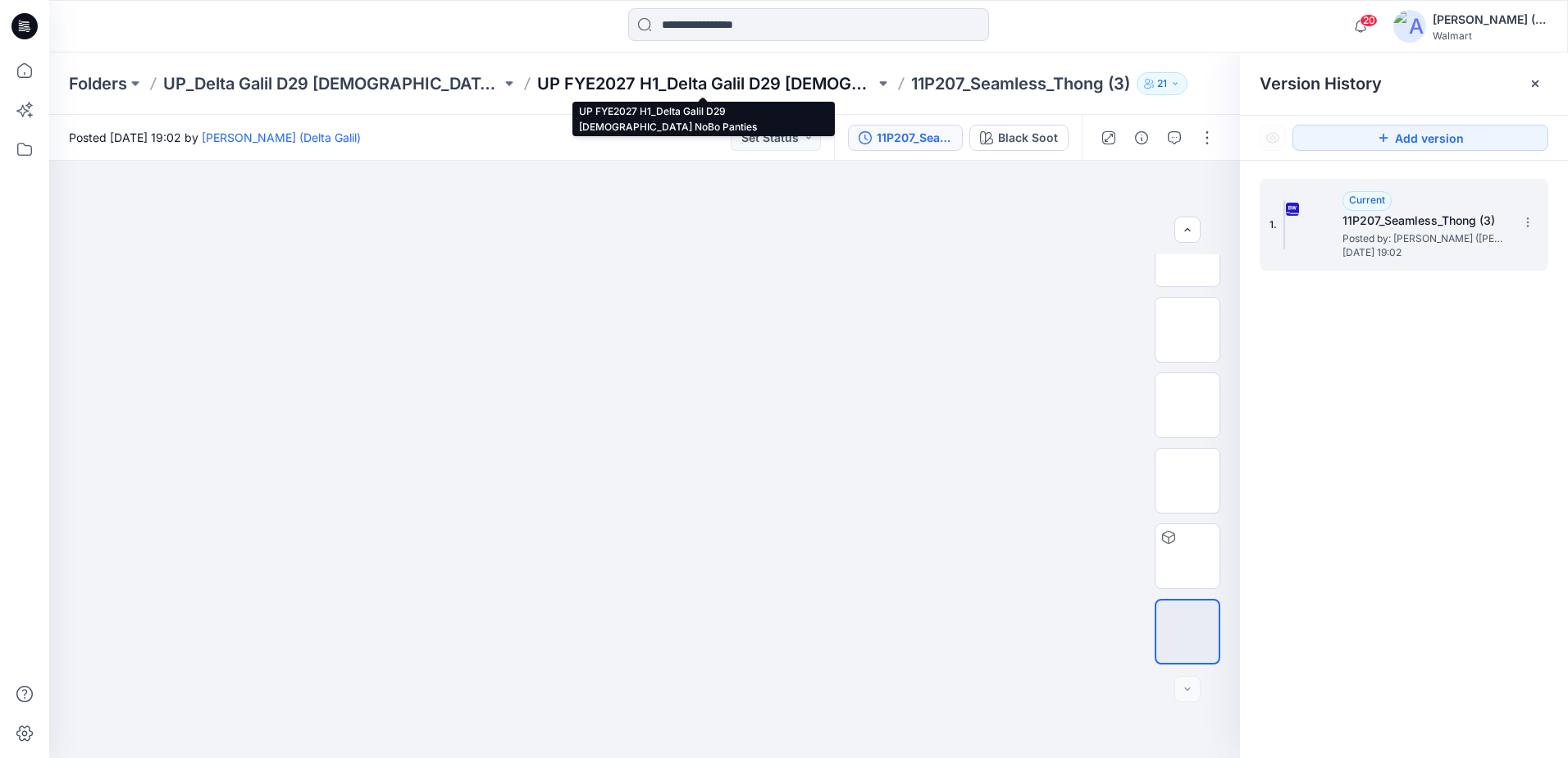
click at [824, 79] on p "UP FYE2027 H1_Delta Galil D29 [DEMOGRAPHIC_DATA] NoBo Panties" at bounding box center [706, 83] width 338 height 23
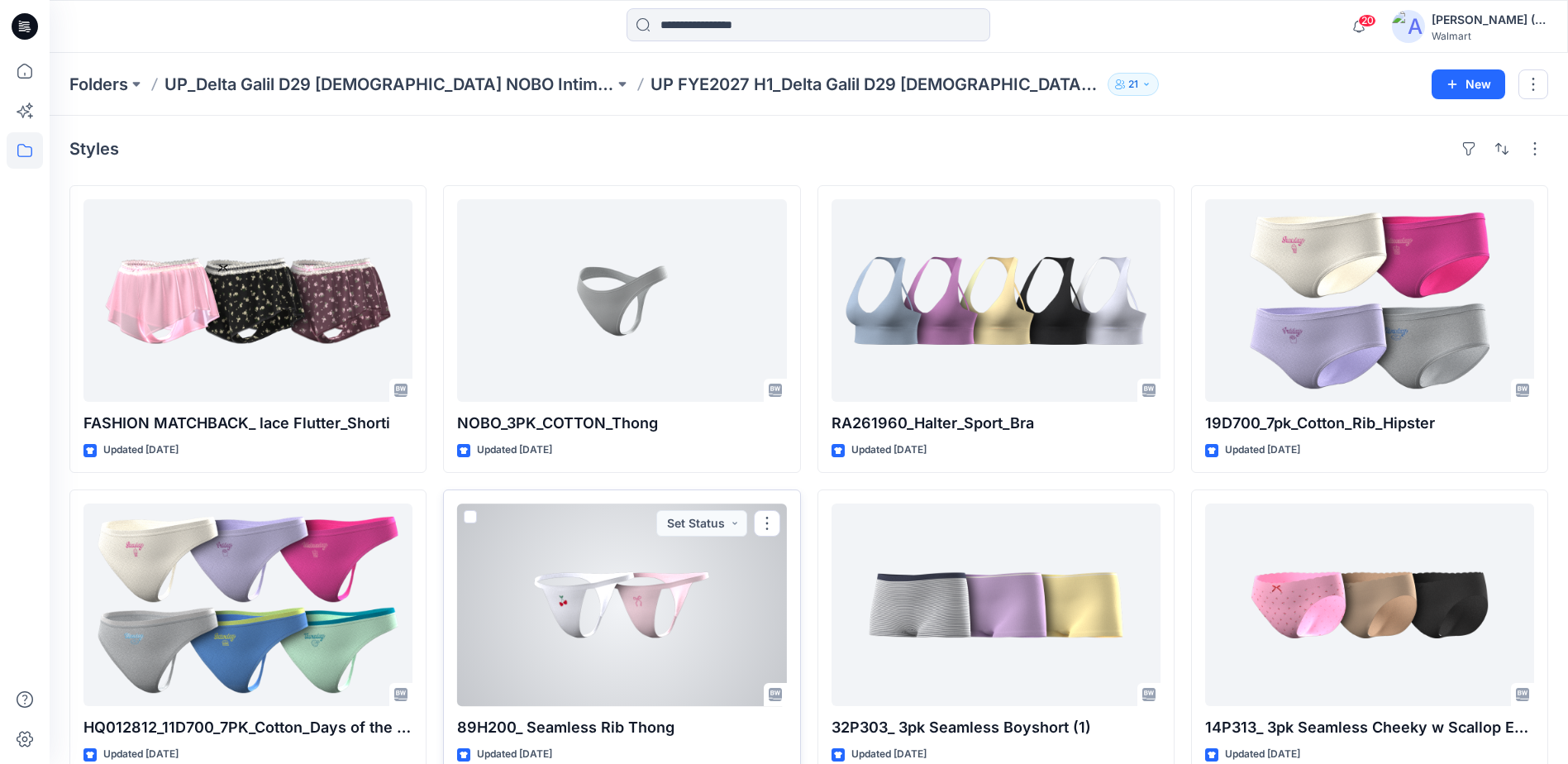
click at [706, 602] on div at bounding box center [622, 605] width 329 height 203
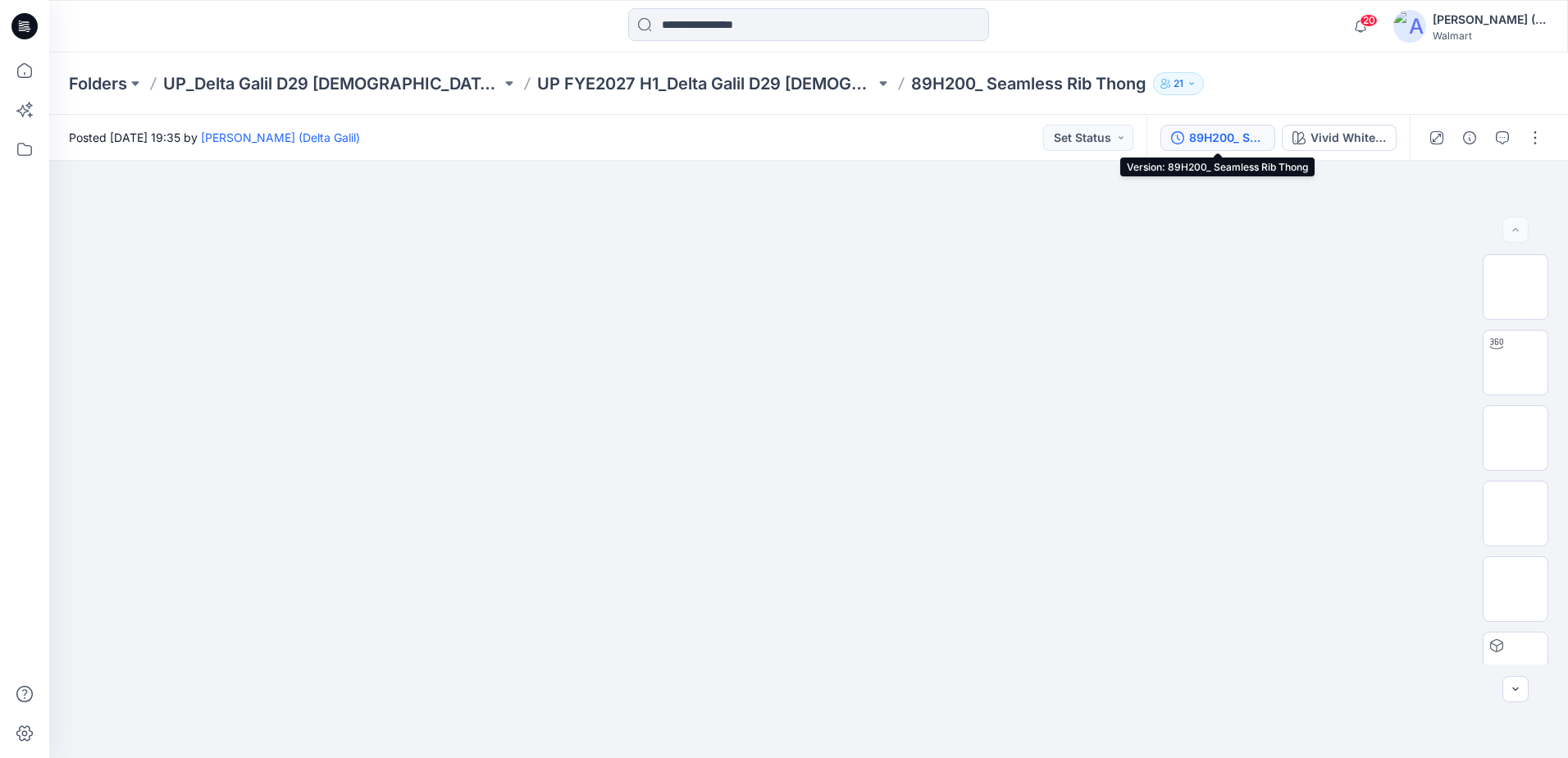
click at [1242, 136] on div "89H200_ Seamless Rib Thong" at bounding box center [1226, 137] width 76 height 18
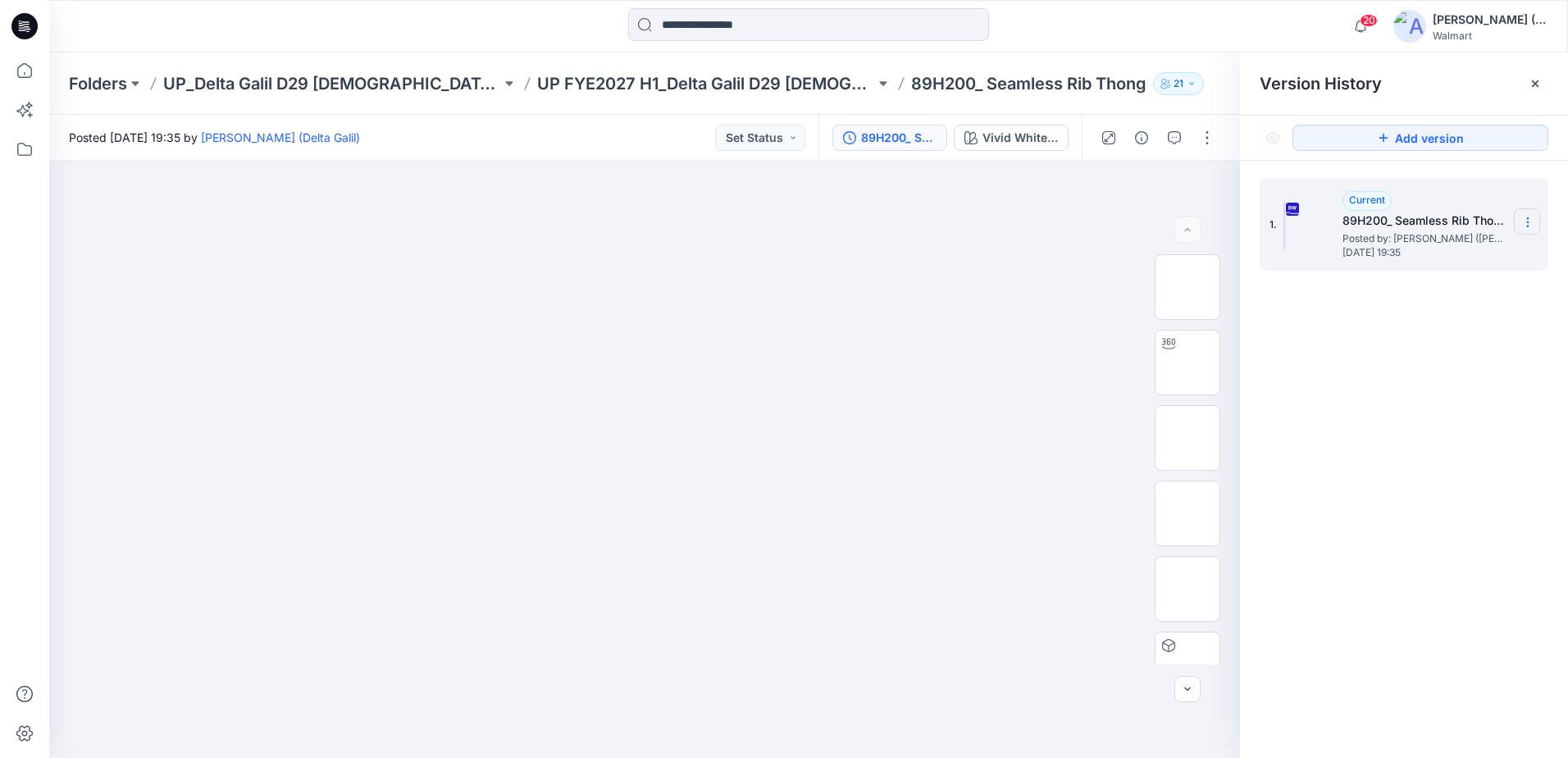
click at [1534, 229] on icon at bounding box center [1528, 222] width 13 height 13
click at [1464, 253] on span "Download Source BW File" at bounding box center [1445, 253] width 138 height 19
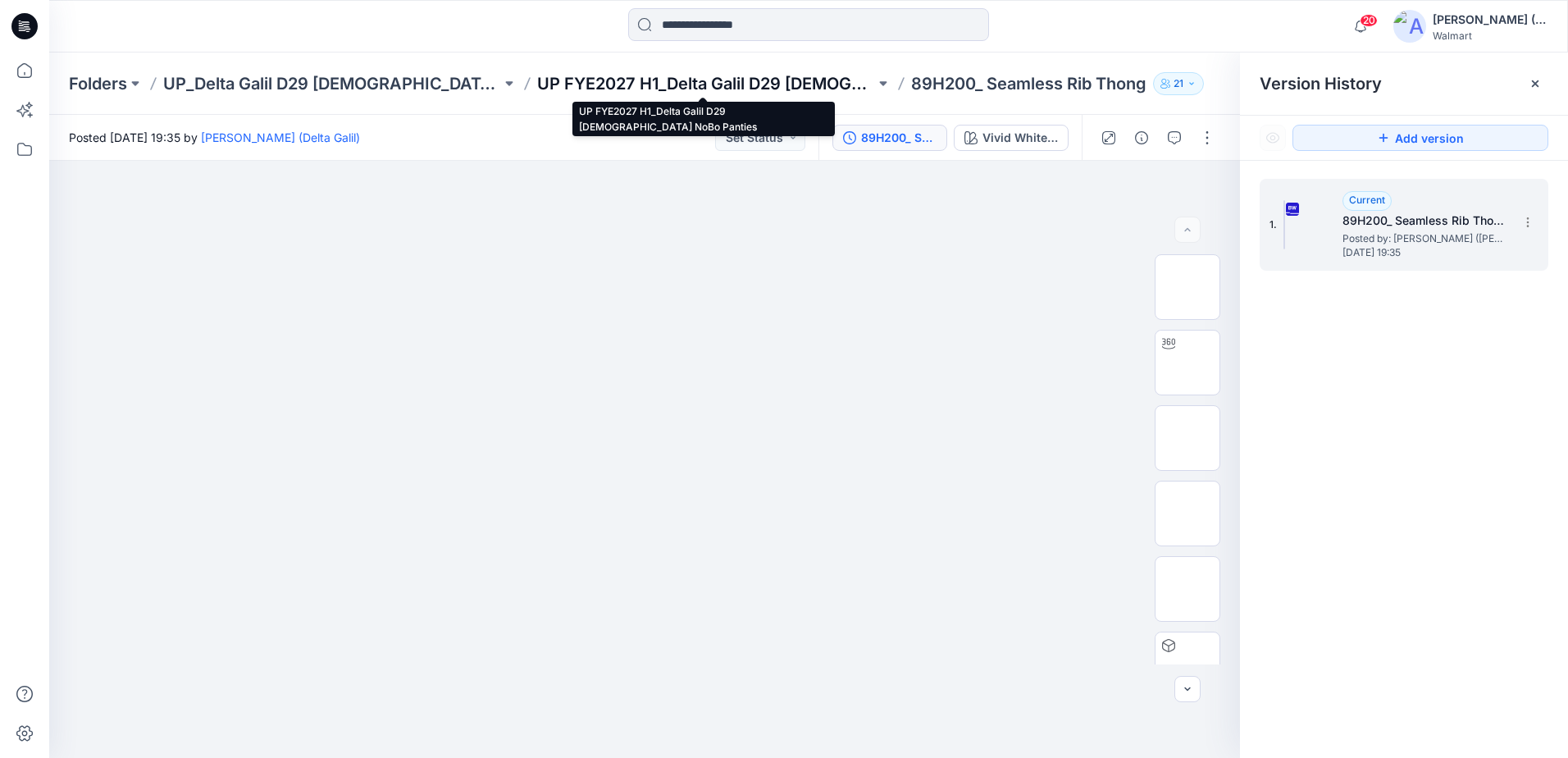
click at [712, 79] on p "UP FYE2027 H1_Delta Galil D29 [DEMOGRAPHIC_DATA] NoBo Panties" at bounding box center [706, 83] width 338 height 23
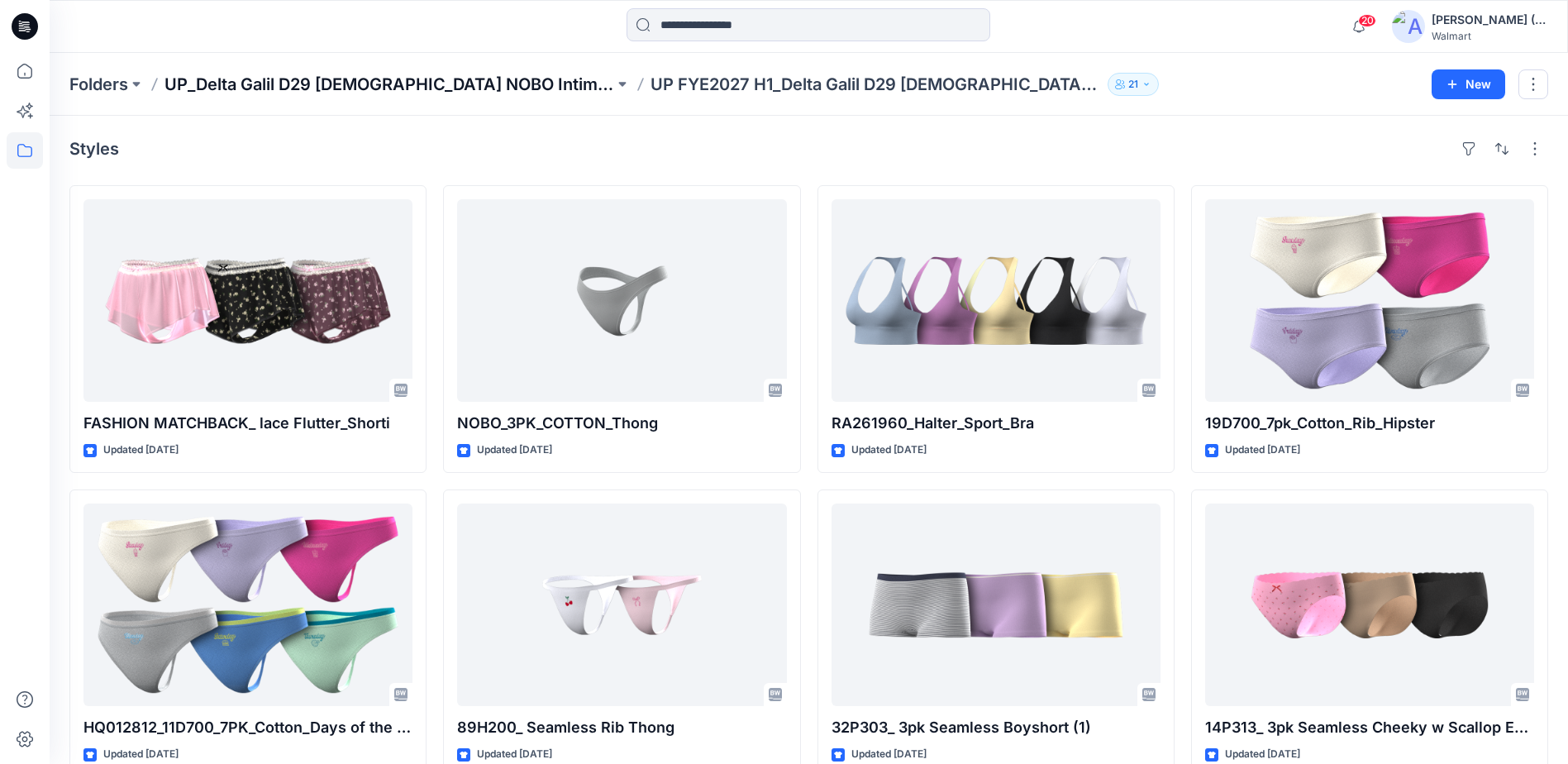
click at [444, 84] on p "UP_Delta Galil D29 [DEMOGRAPHIC_DATA] NOBO Intimates" at bounding box center [389, 84] width 449 height 23
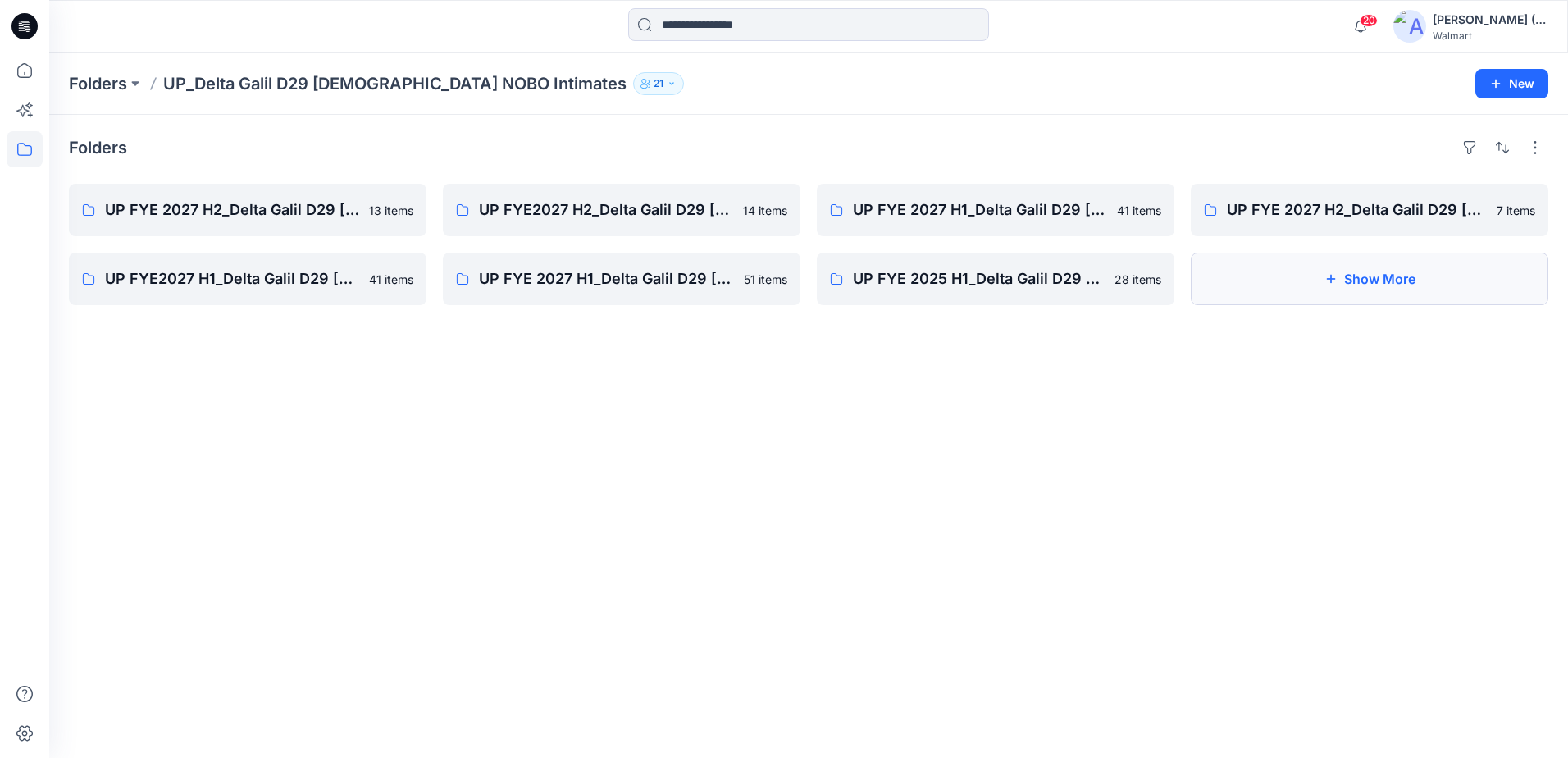
click at [1417, 252] on button "Show More" at bounding box center [1369, 278] width 358 height 52
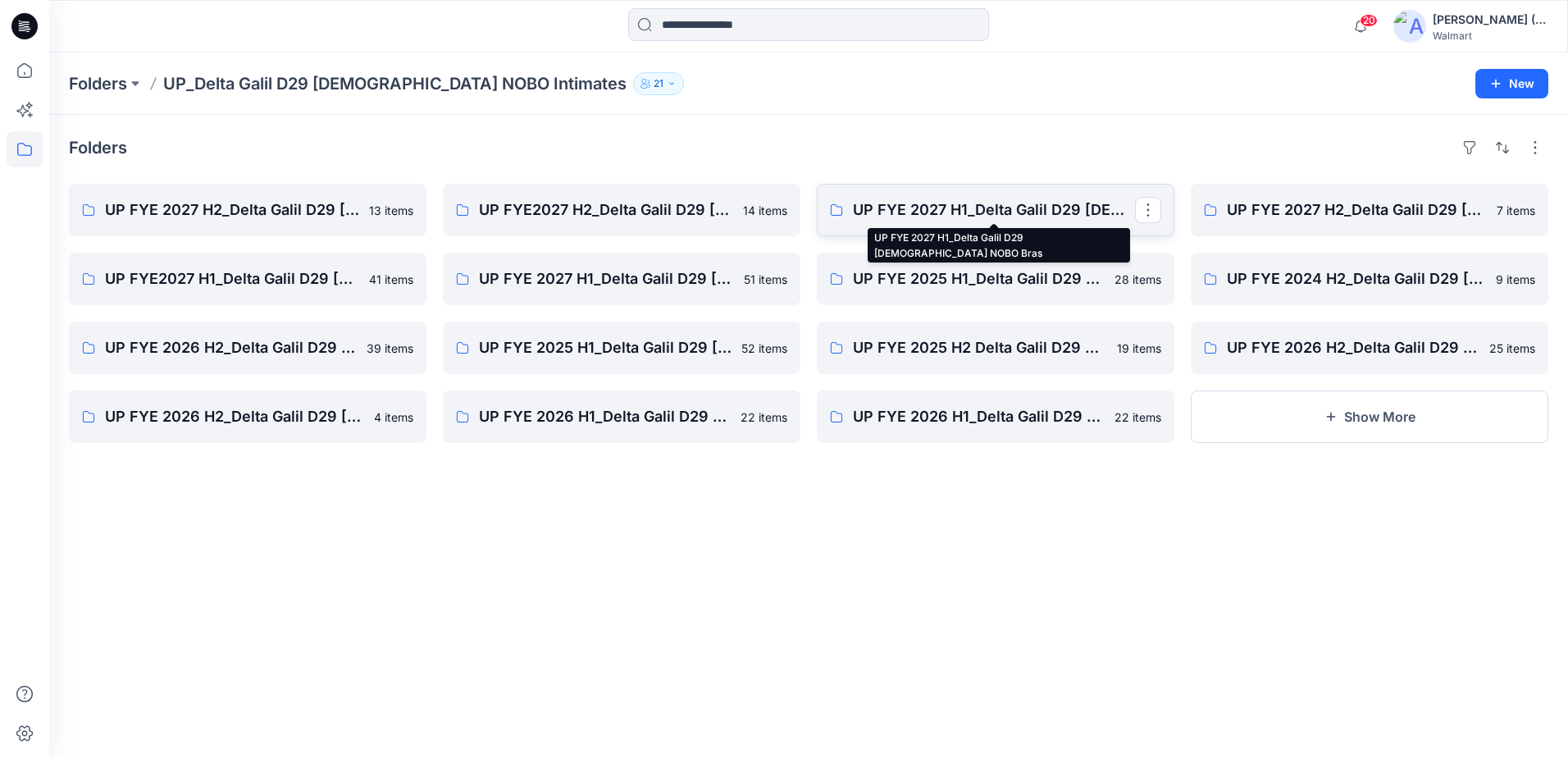
click at [925, 213] on p "UP FYE 2027 H1_Delta Galil D29 [DEMOGRAPHIC_DATA] NOBO Bras" at bounding box center [993, 209] width 282 height 23
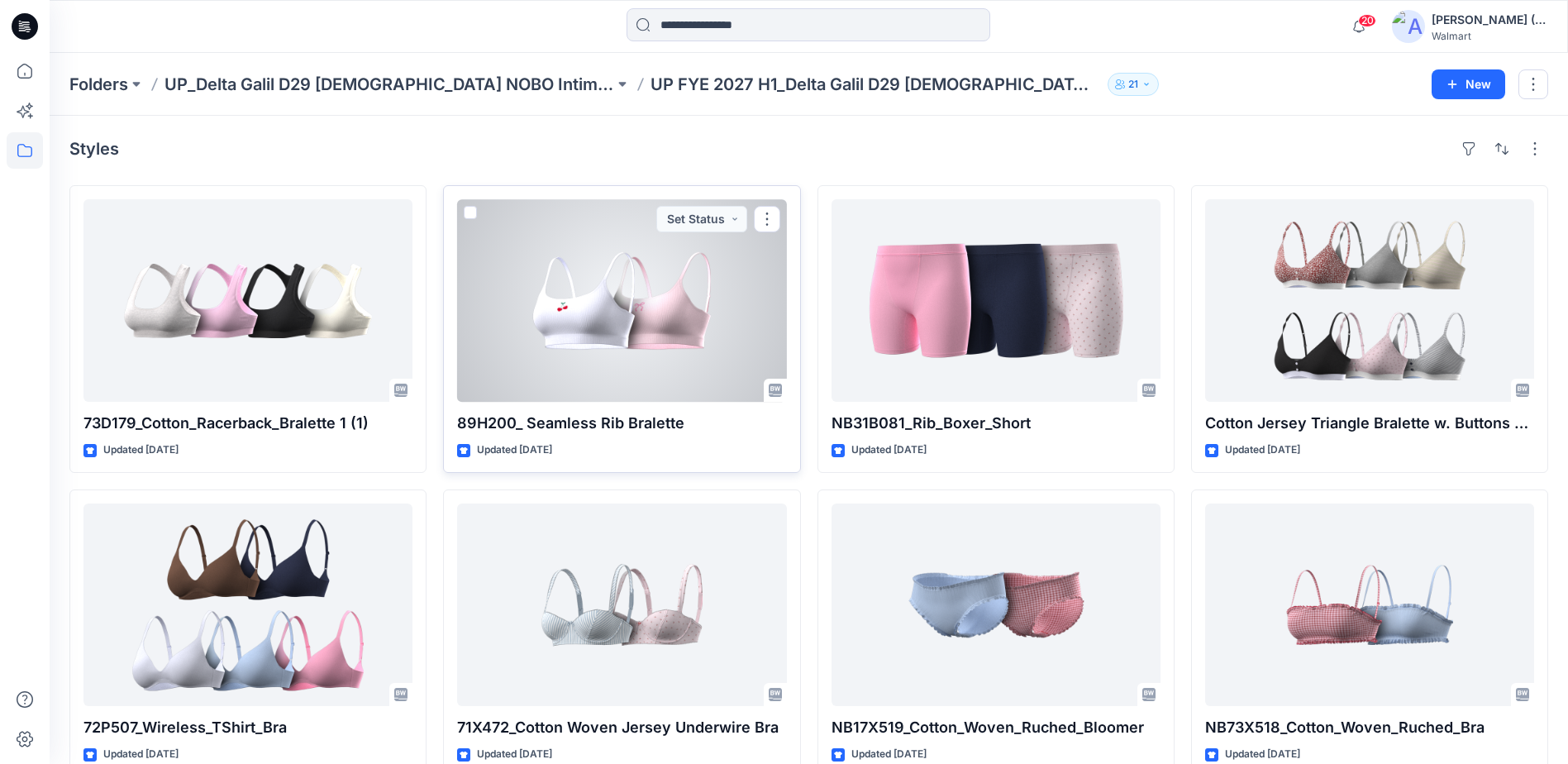
click at [693, 312] on div at bounding box center [622, 300] width 329 height 203
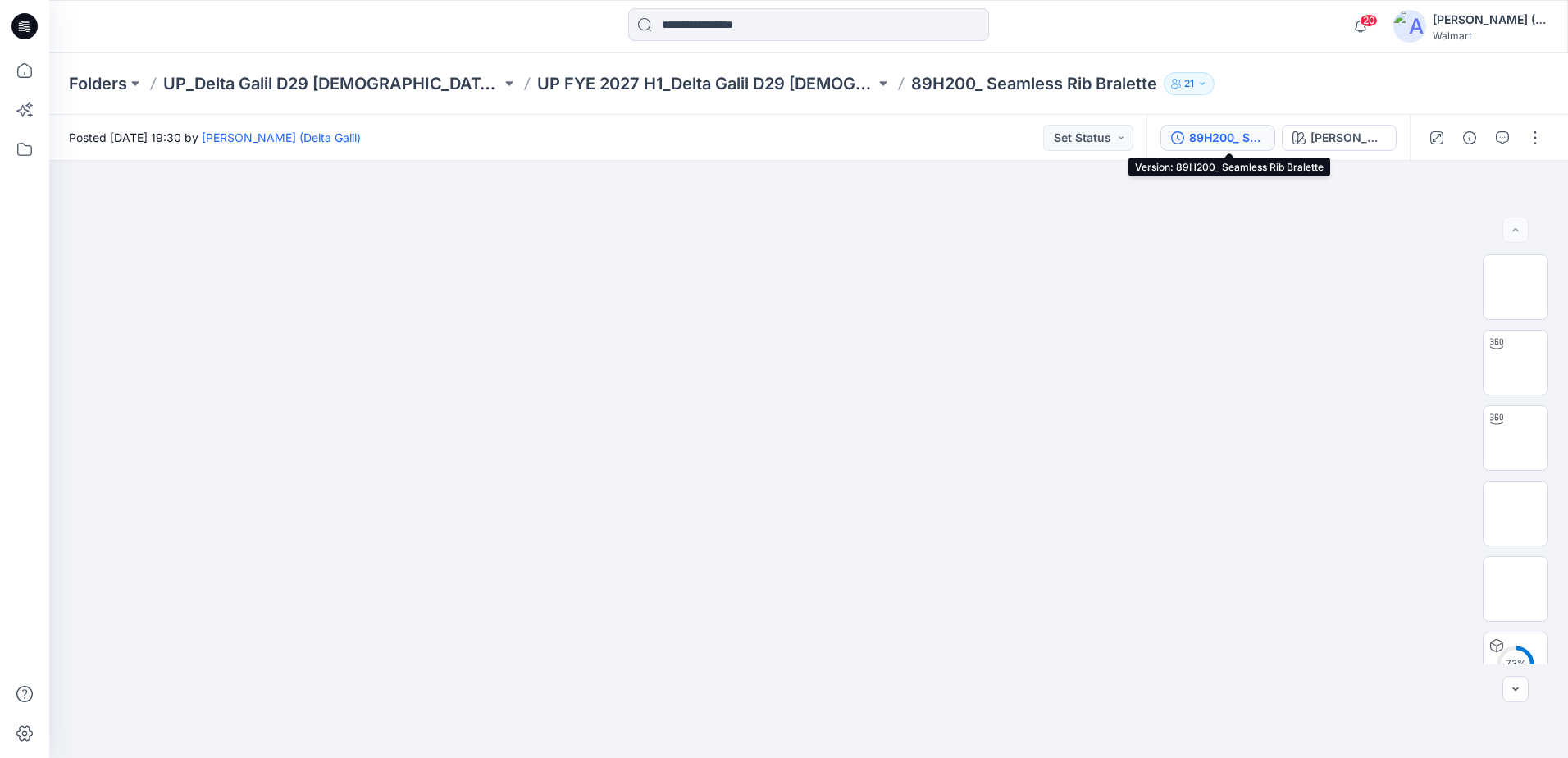
click at [1238, 142] on div "89H200_ Seamless Rib Bralette" at bounding box center [1226, 137] width 76 height 18
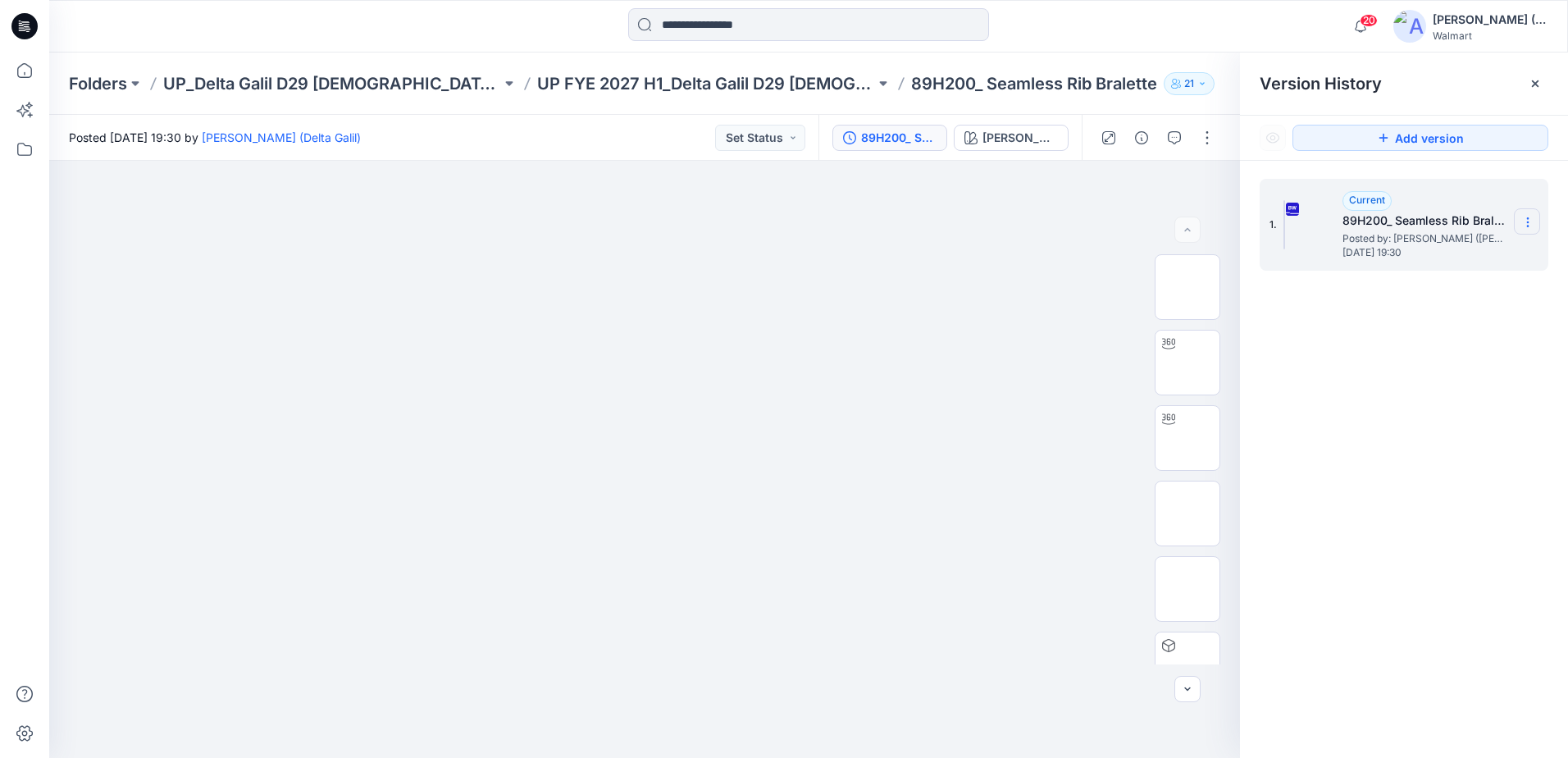
click at [1523, 220] on icon at bounding box center [1528, 222] width 13 height 13
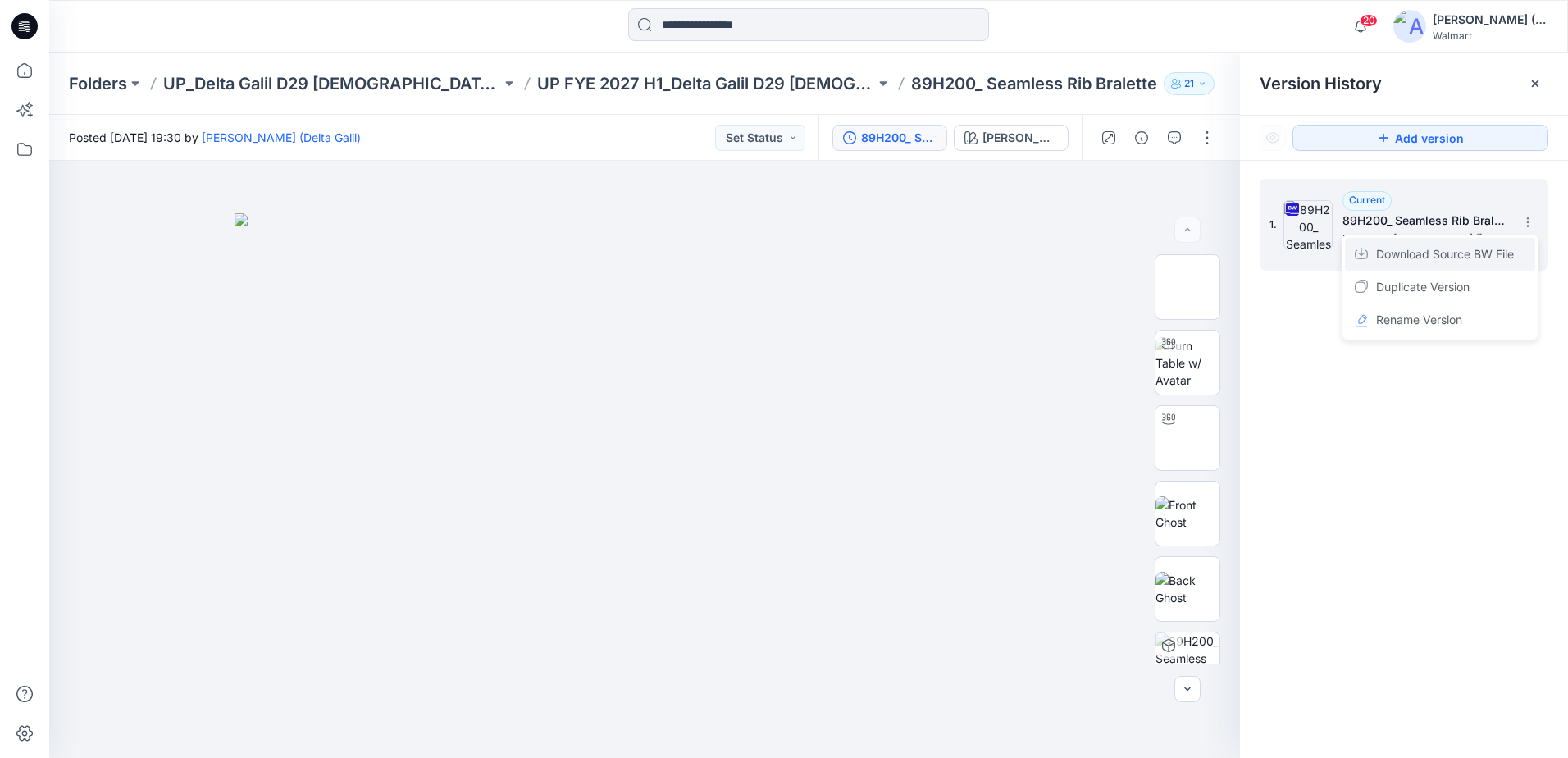
click at [1499, 257] on span "Download Source BW File" at bounding box center [1445, 253] width 138 height 19
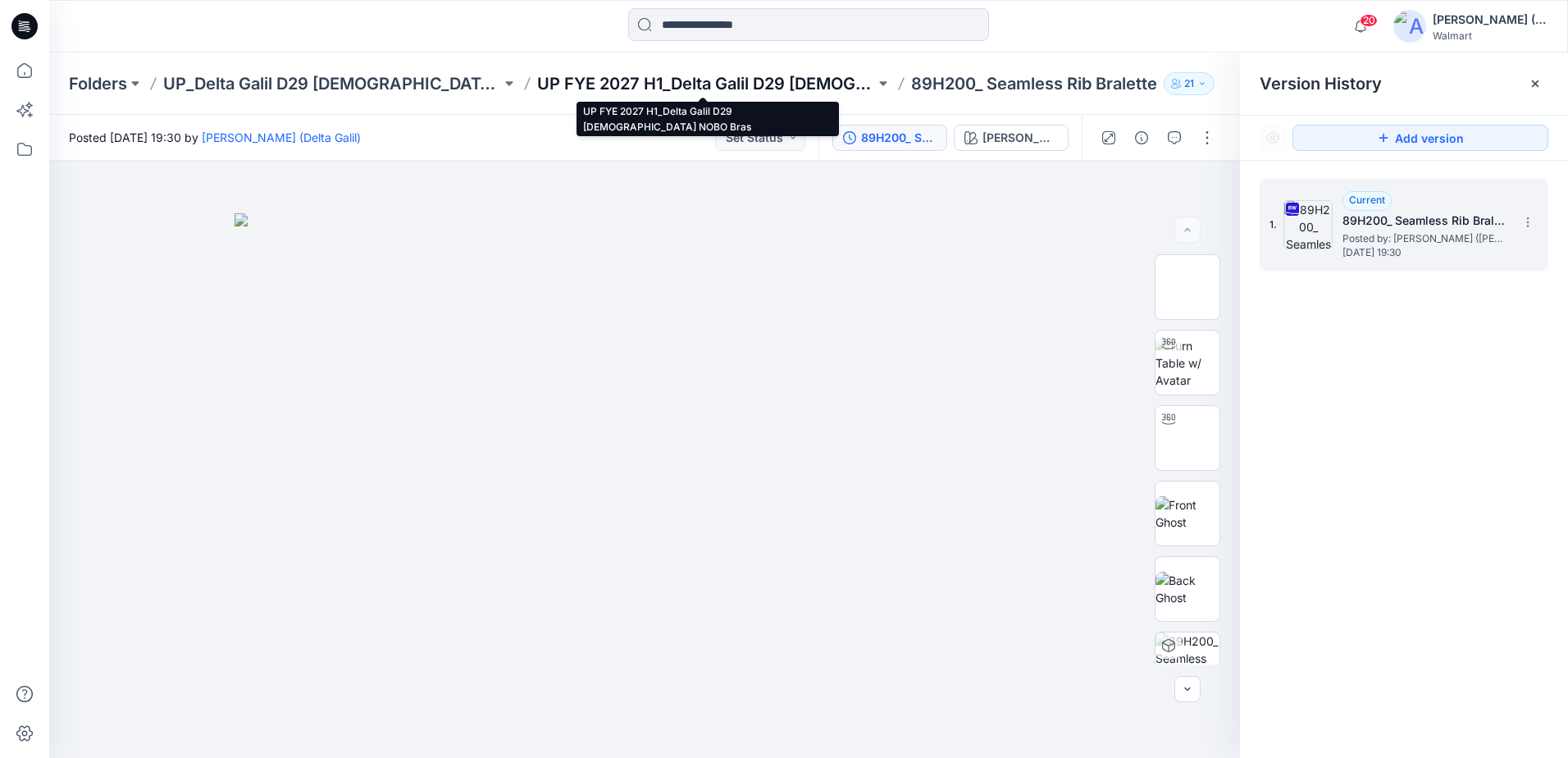
click at [664, 77] on p "UP FYE 2027 H1_Delta Galil D29 [DEMOGRAPHIC_DATA] NOBO Bras" at bounding box center [706, 83] width 338 height 23
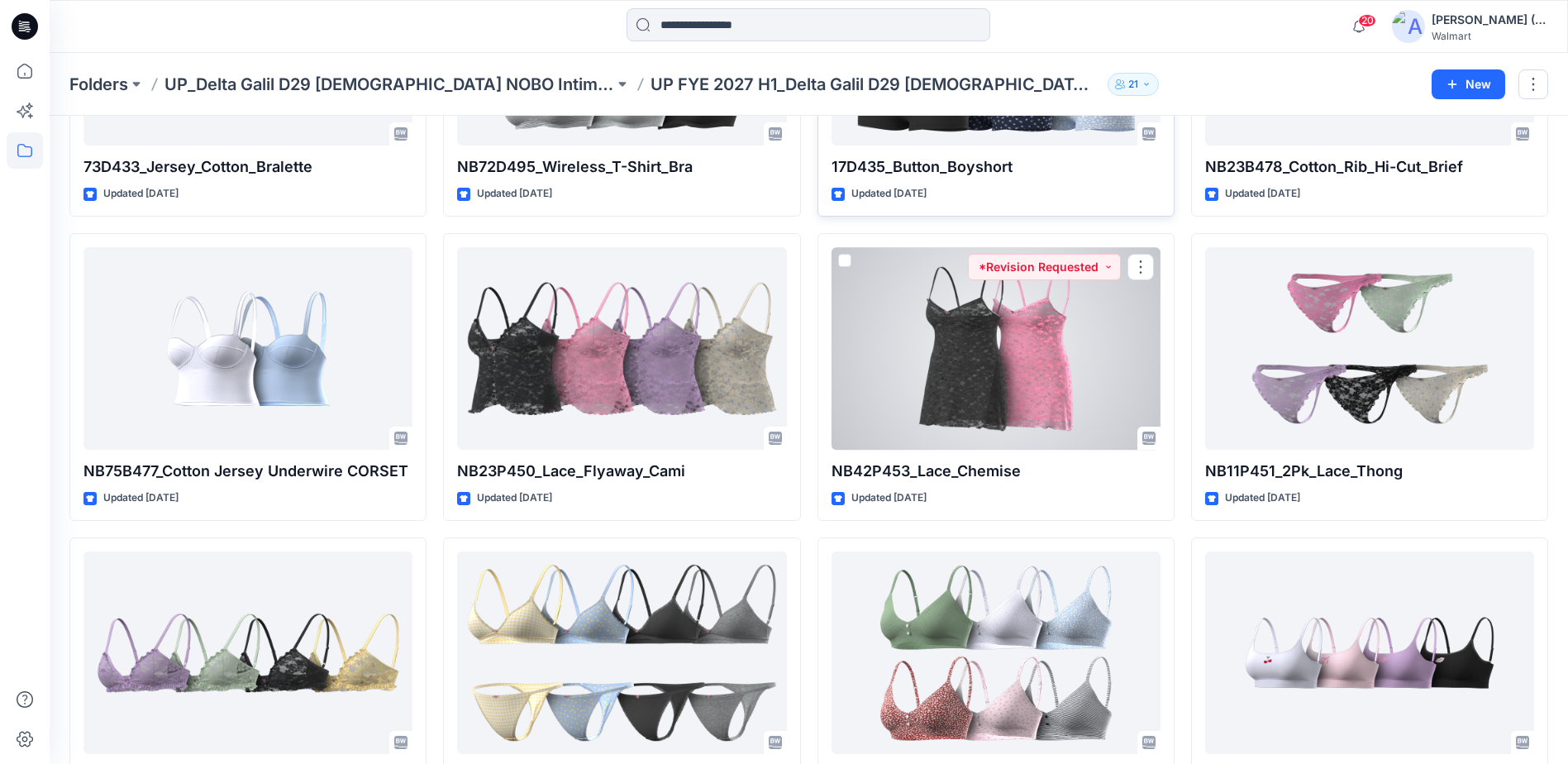
scroll to position [1475, 0]
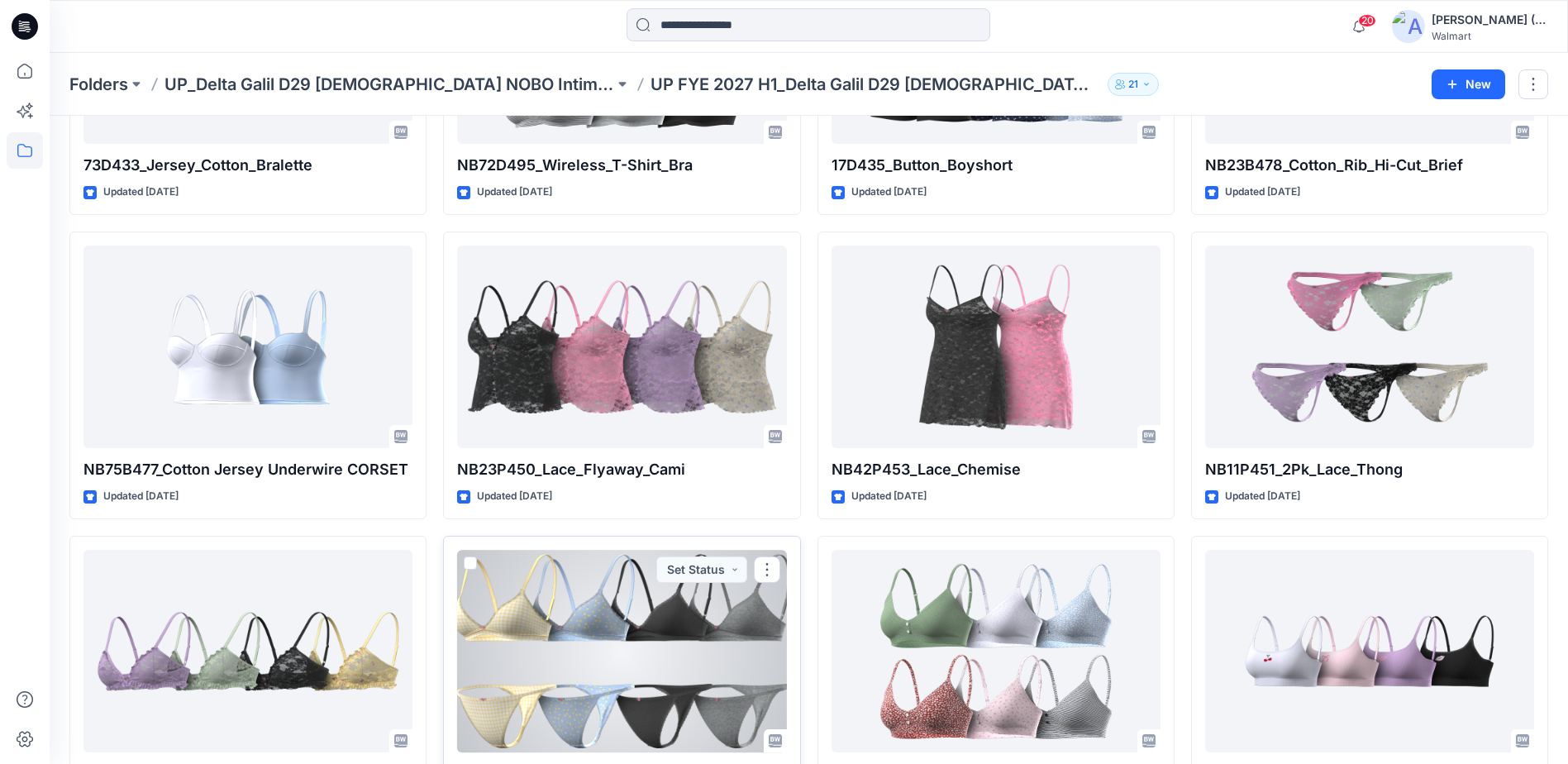
click at [667, 650] on div at bounding box center [622, 650] width 329 height 203
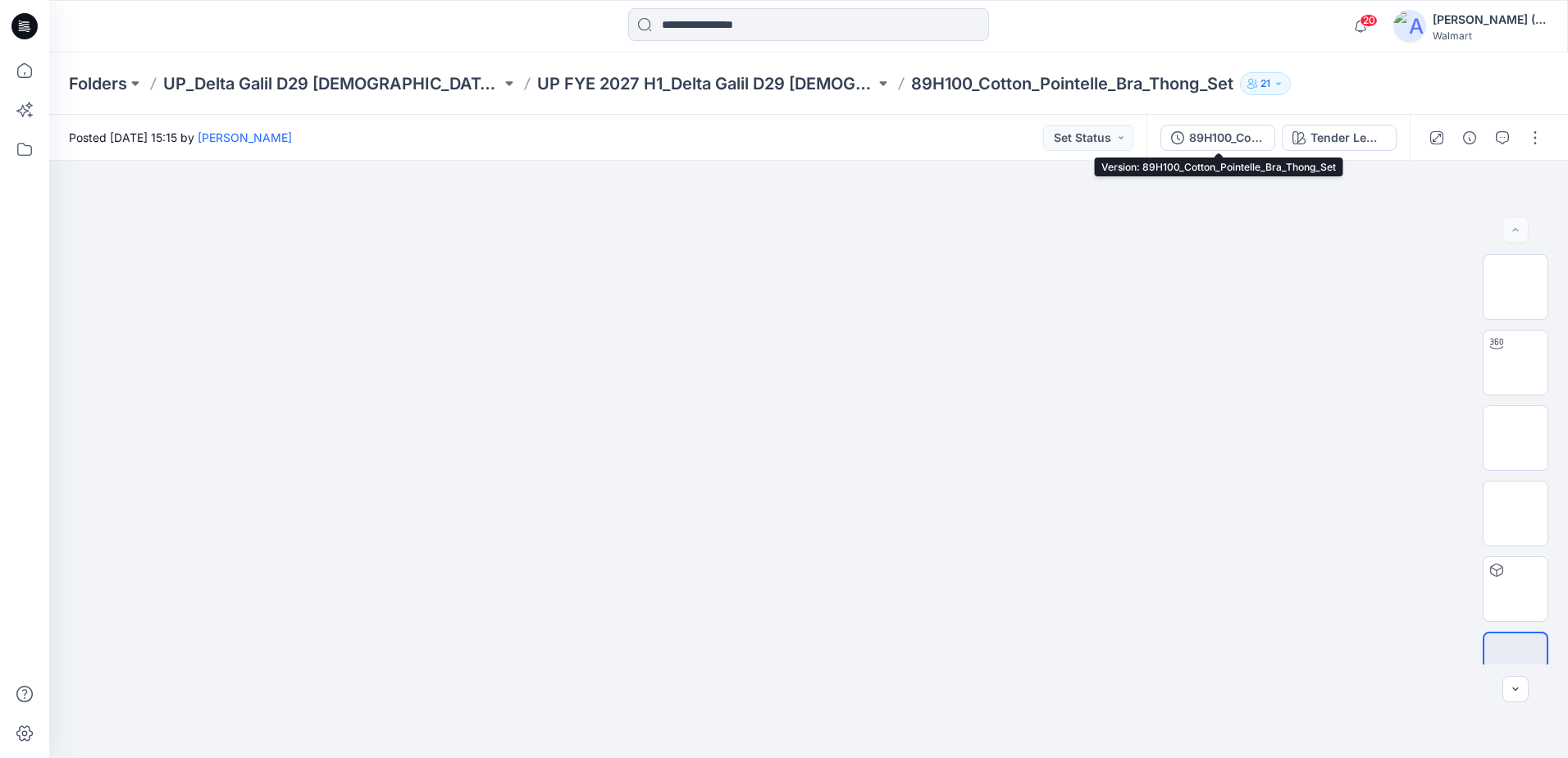
click at [1249, 136] on div "89H100_Cotton_Pointelle_Bra_Thong_Set" at bounding box center [1226, 137] width 76 height 18
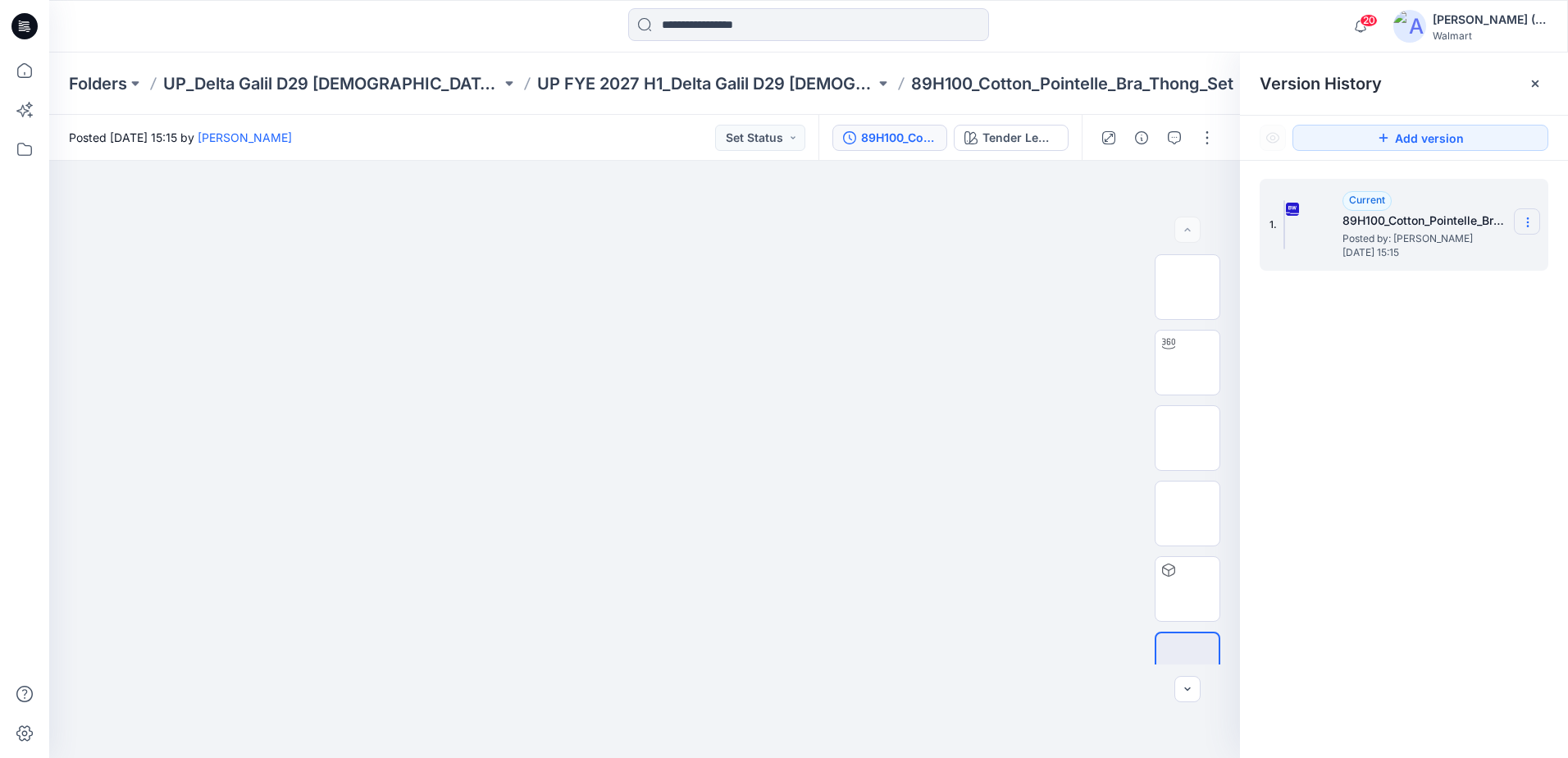
click at [1528, 223] on icon at bounding box center [1527, 222] width 1 height 1
click at [1470, 259] on span "Download Source BW File" at bounding box center [1445, 253] width 138 height 19
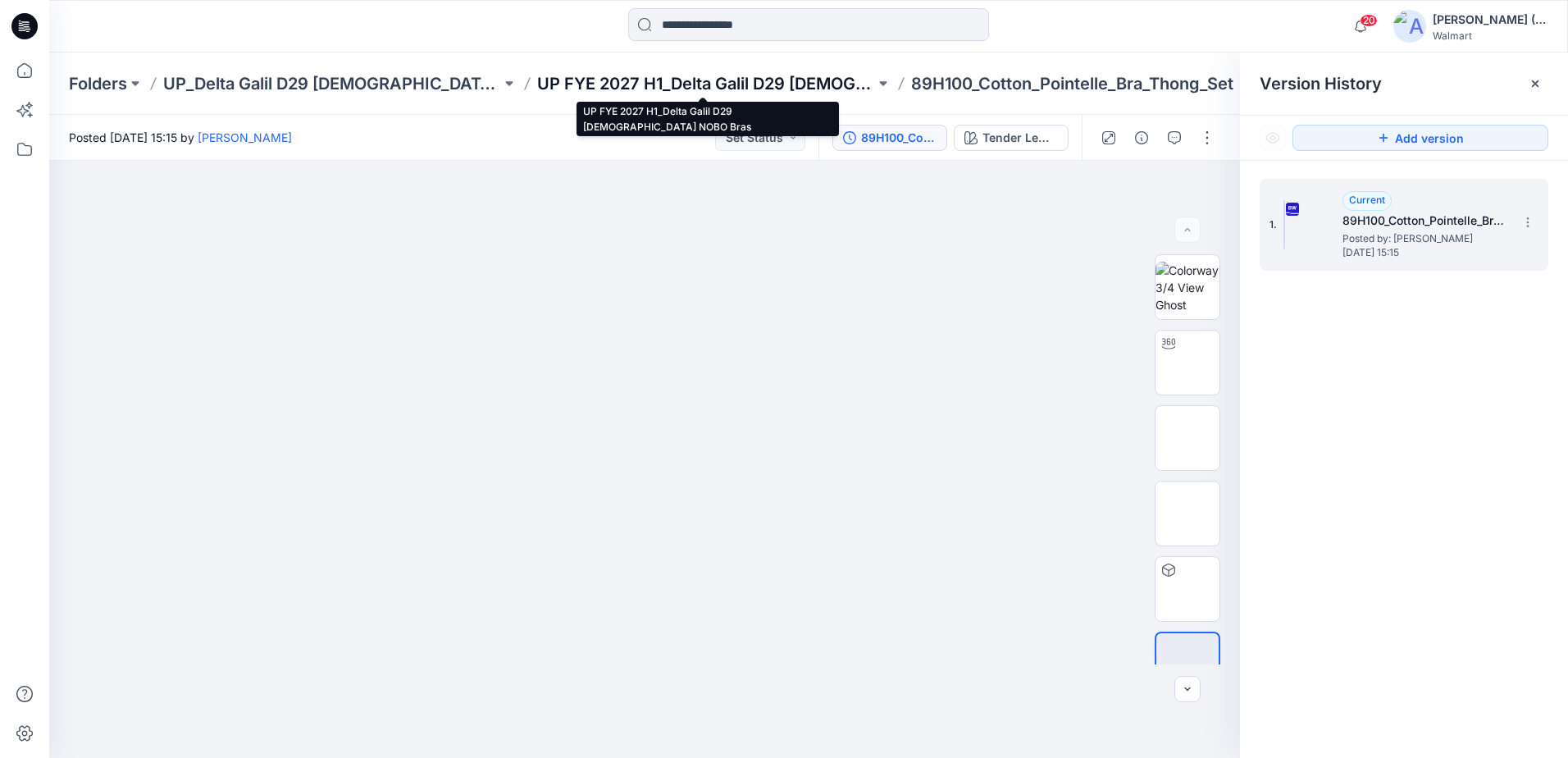
click at [620, 87] on p "UP FYE 2027 H1_Delta Galil D29 [DEMOGRAPHIC_DATA] NOBO Bras" at bounding box center [706, 83] width 338 height 23
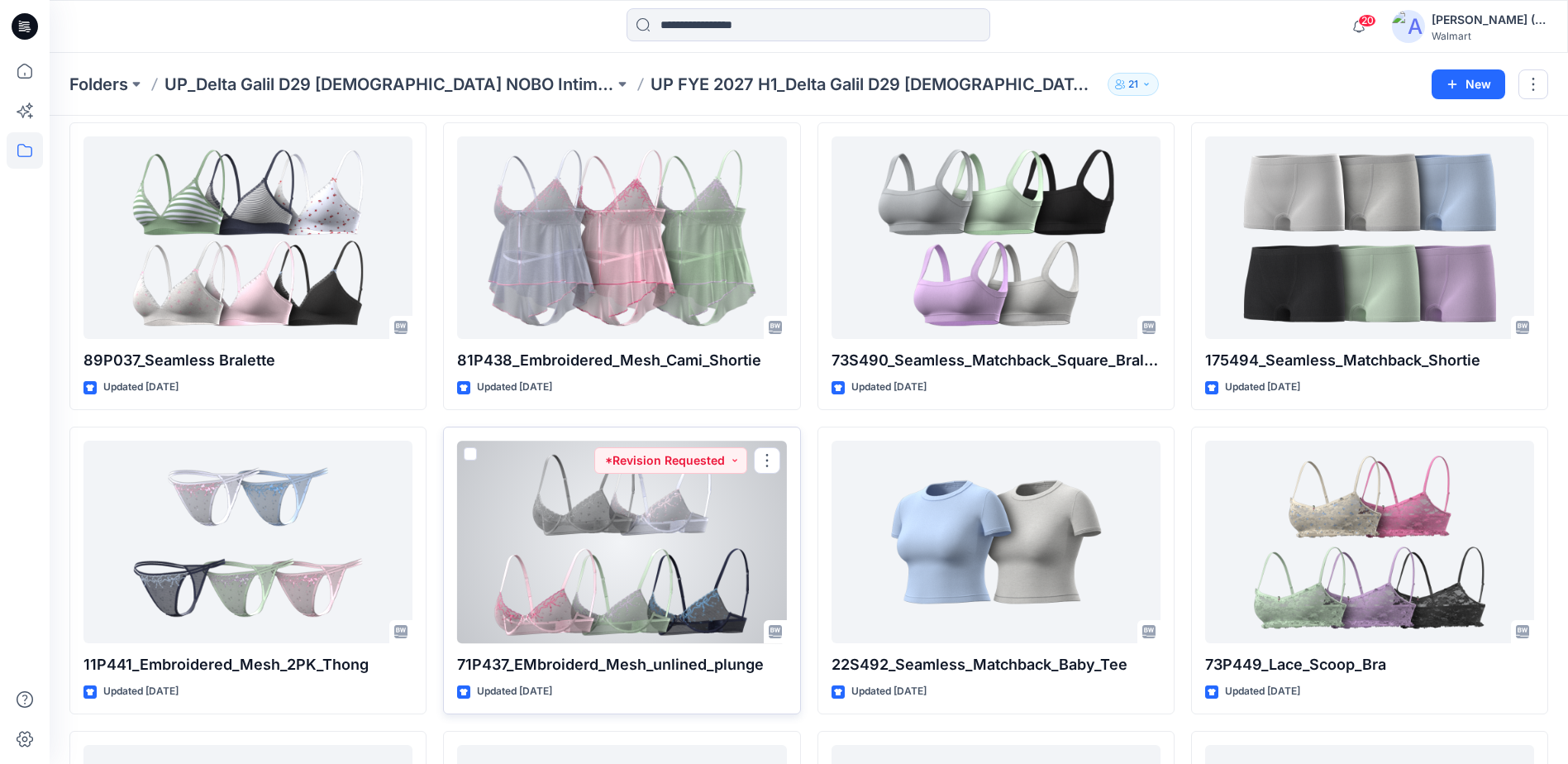
scroll to position [2110, 0]
